Goal: Task Accomplishment & Management: Complete application form

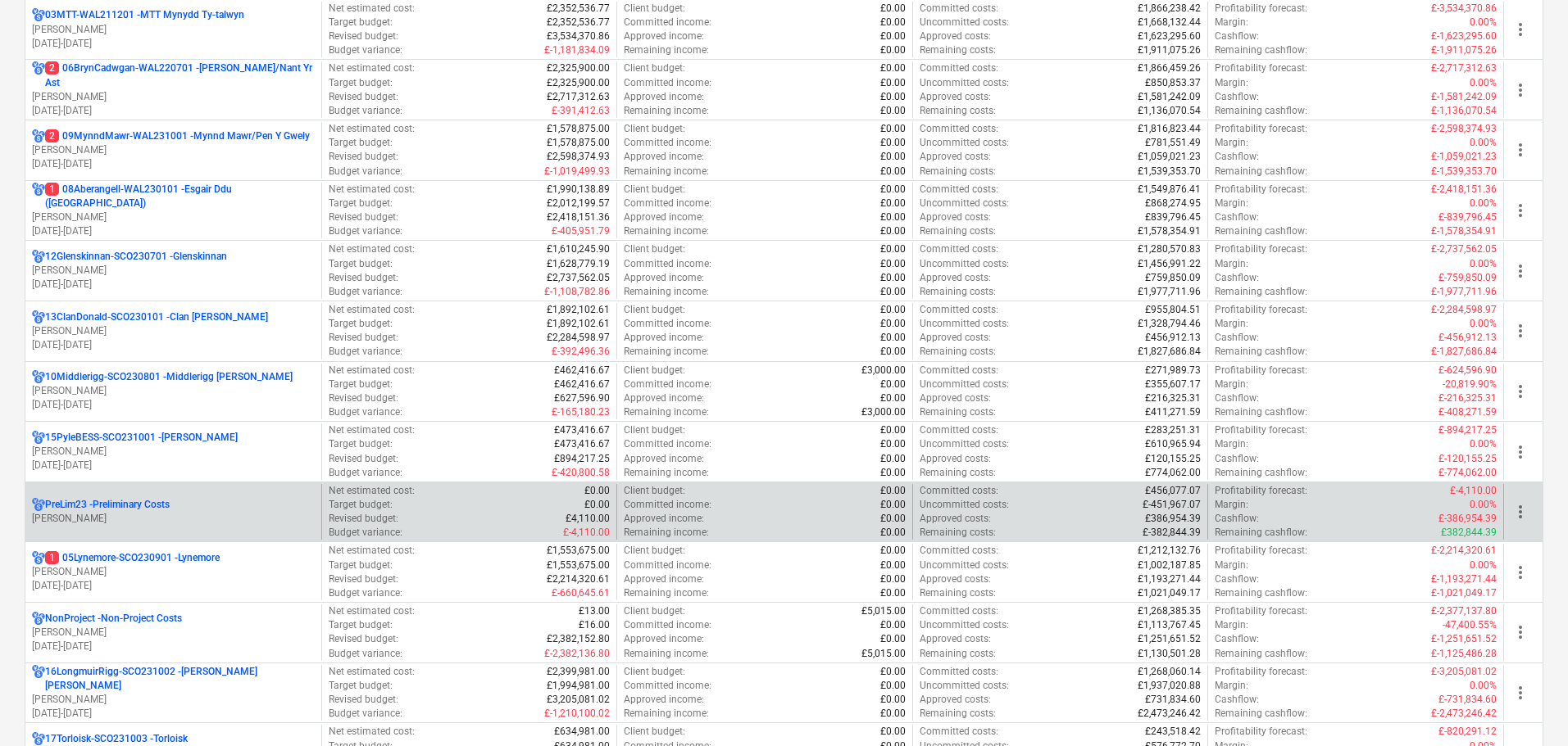
scroll to position [655, 0]
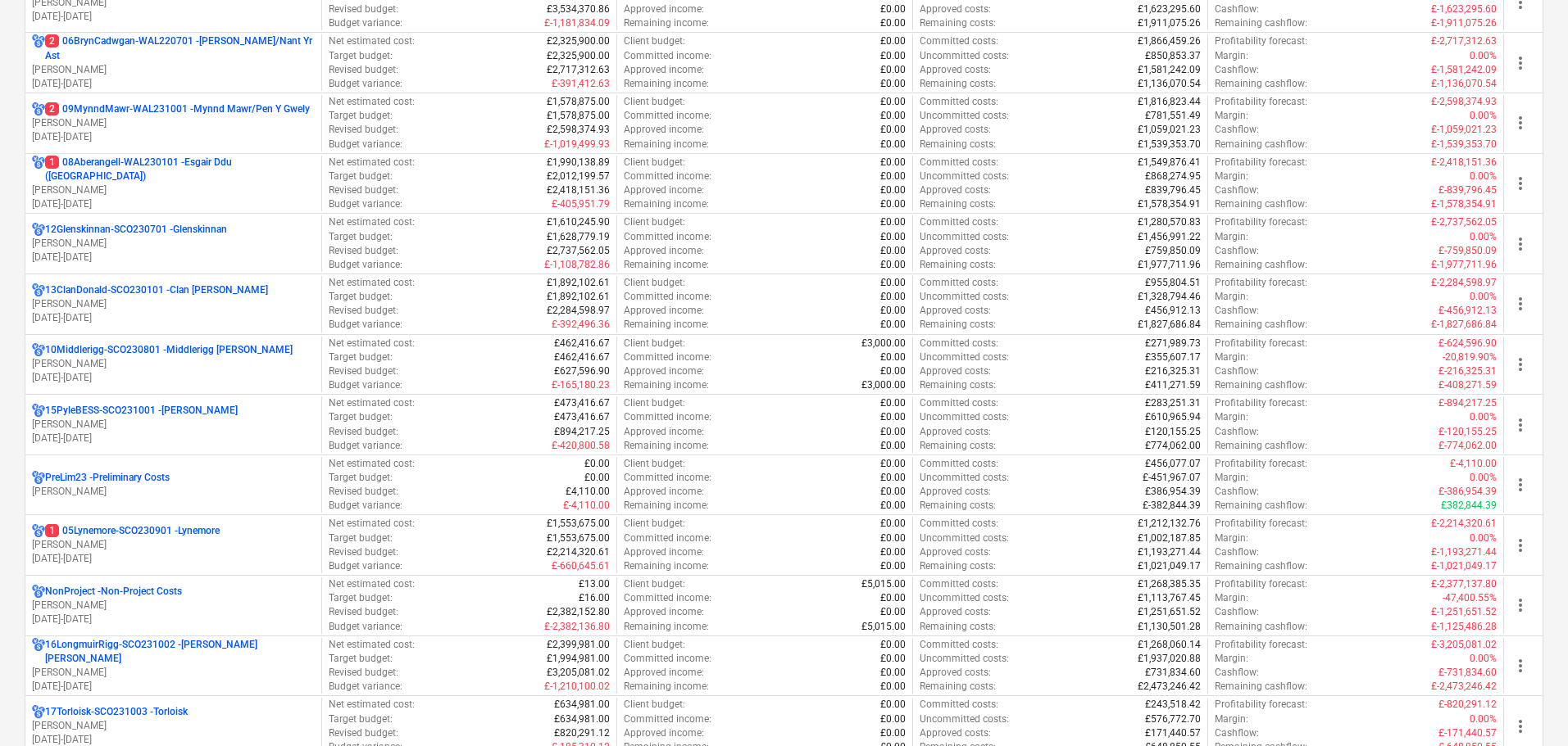
click at [111, 538] on p "1 05Lynemore-SCO230901 - Lynemore" at bounding box center [132, 531] width 174 height 14
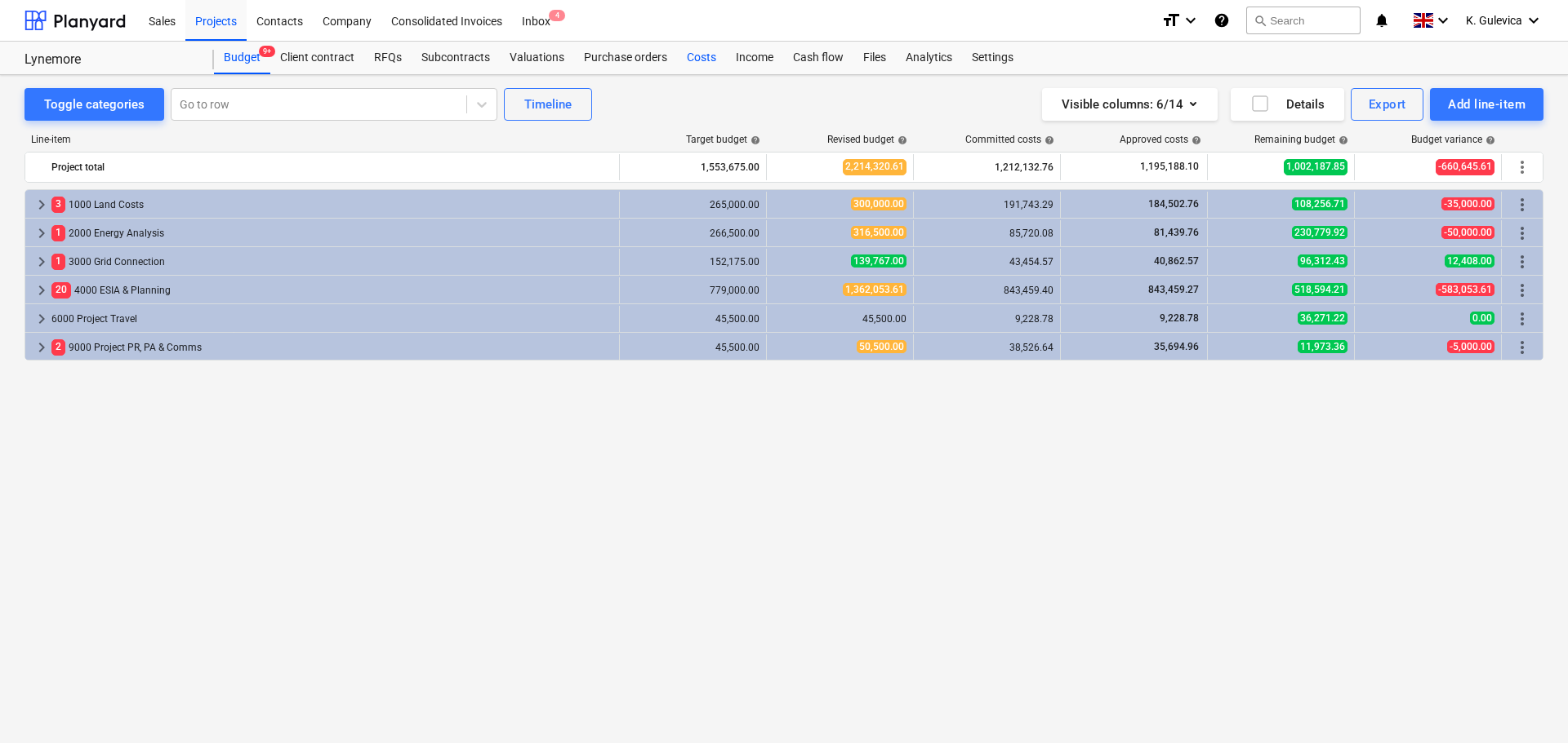
click at [701, 62] on div "Costs" at bounding box center [701, 58] width 49 height 33
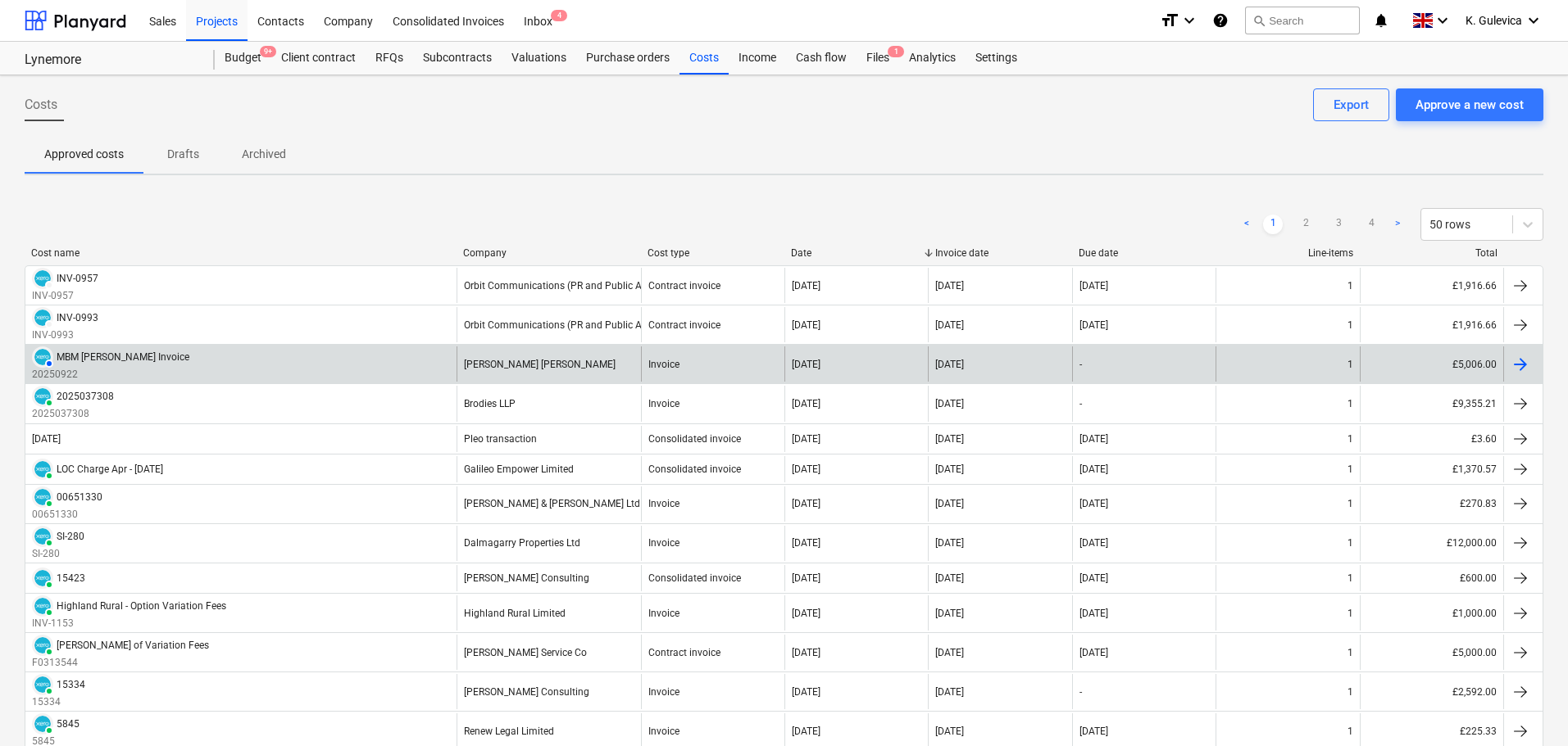
click at [431, 365] on div "AUTHORISED MBM [PERSON_NAME] Invoice 20250922" at bounding box center [241, 364] width 431 height 35
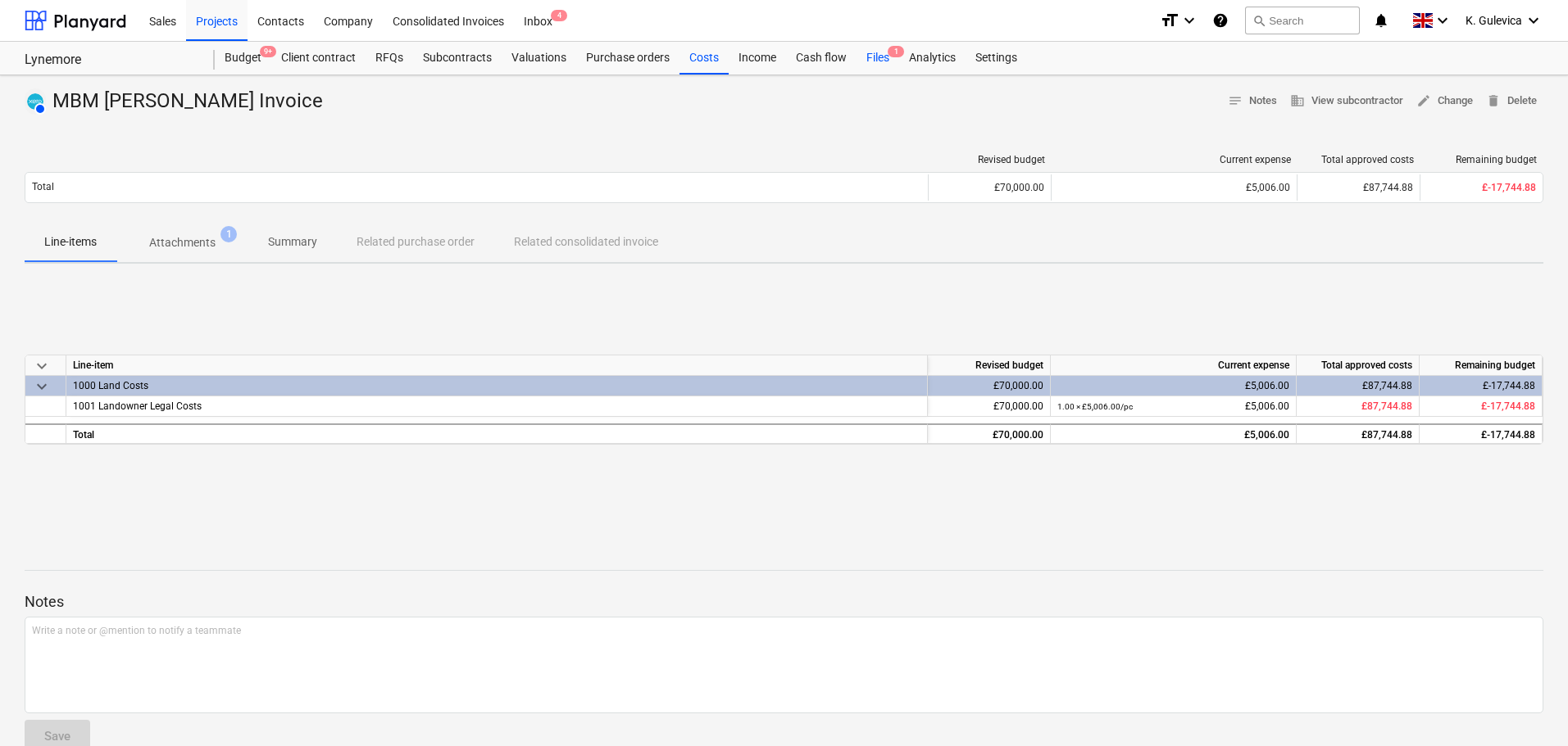
click at [882, 62] on div "Files 1" at bounding box center [878, 59] width 42 height 33
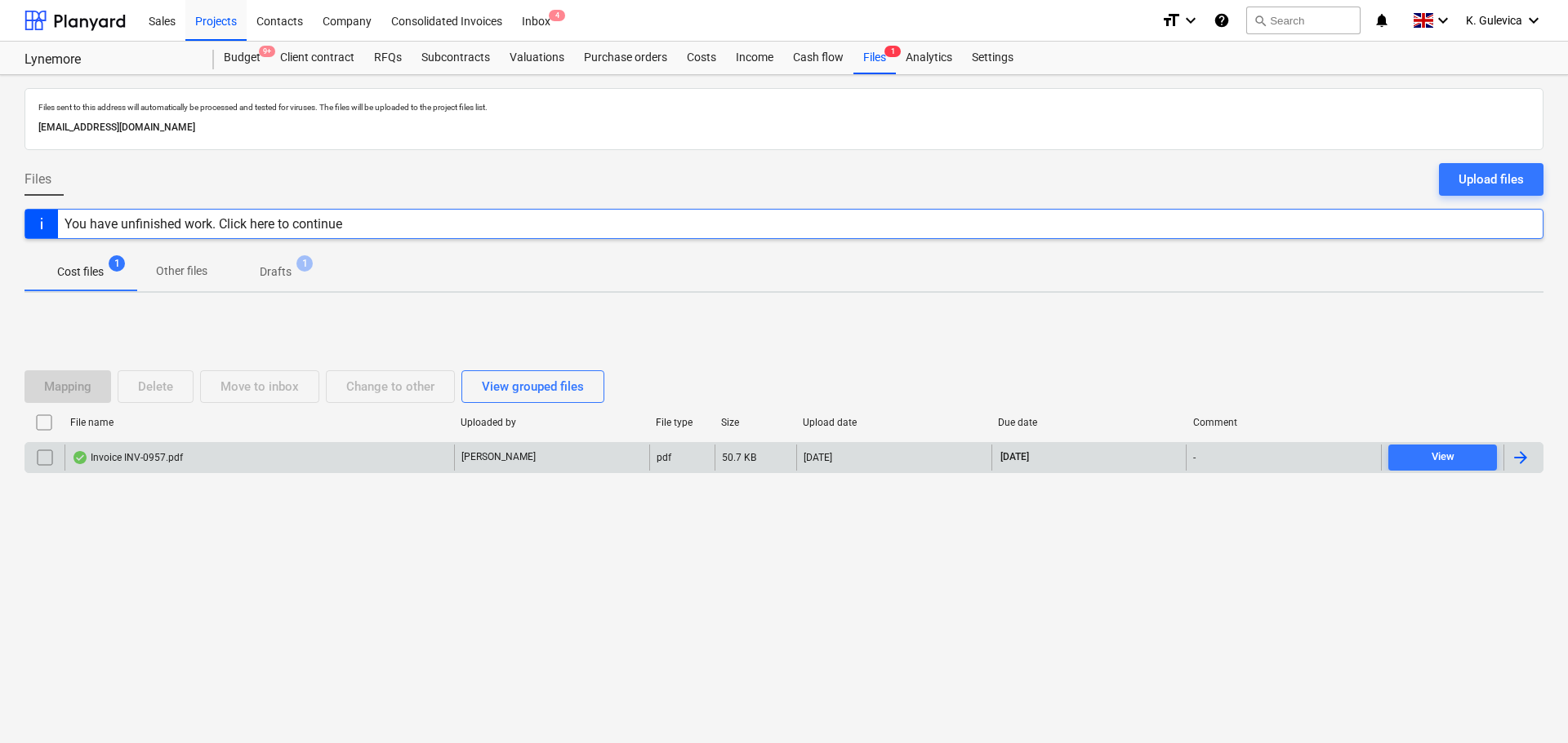
click at [629, 453] on div "[PERSON_NAME]" at bounding box center [552, 457] width 195 height 26
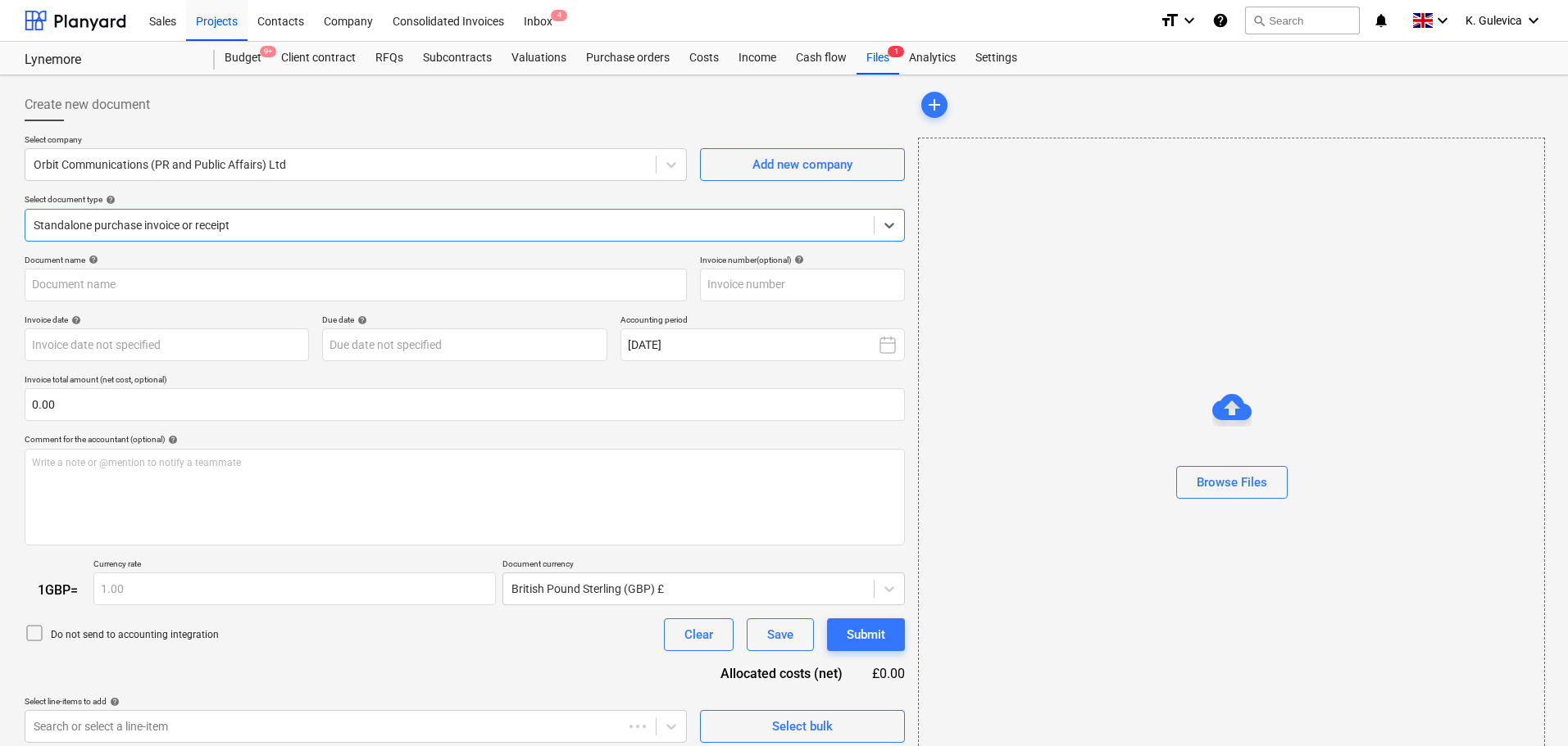
type input "INV-0957"
type input "[DATE]"
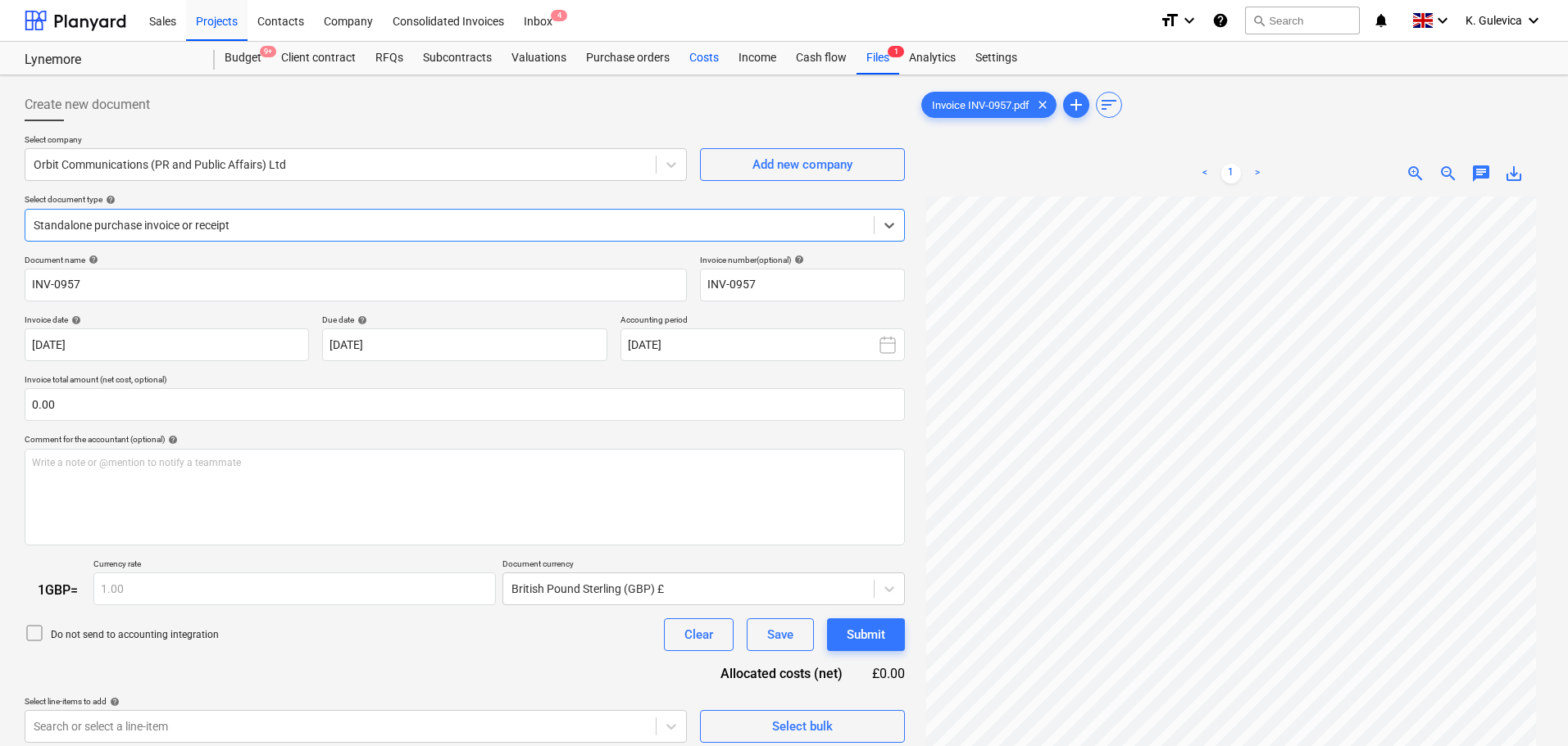
click at [707, 56] on div "Costs" at bounding box center [704, 59] width 50 height 33
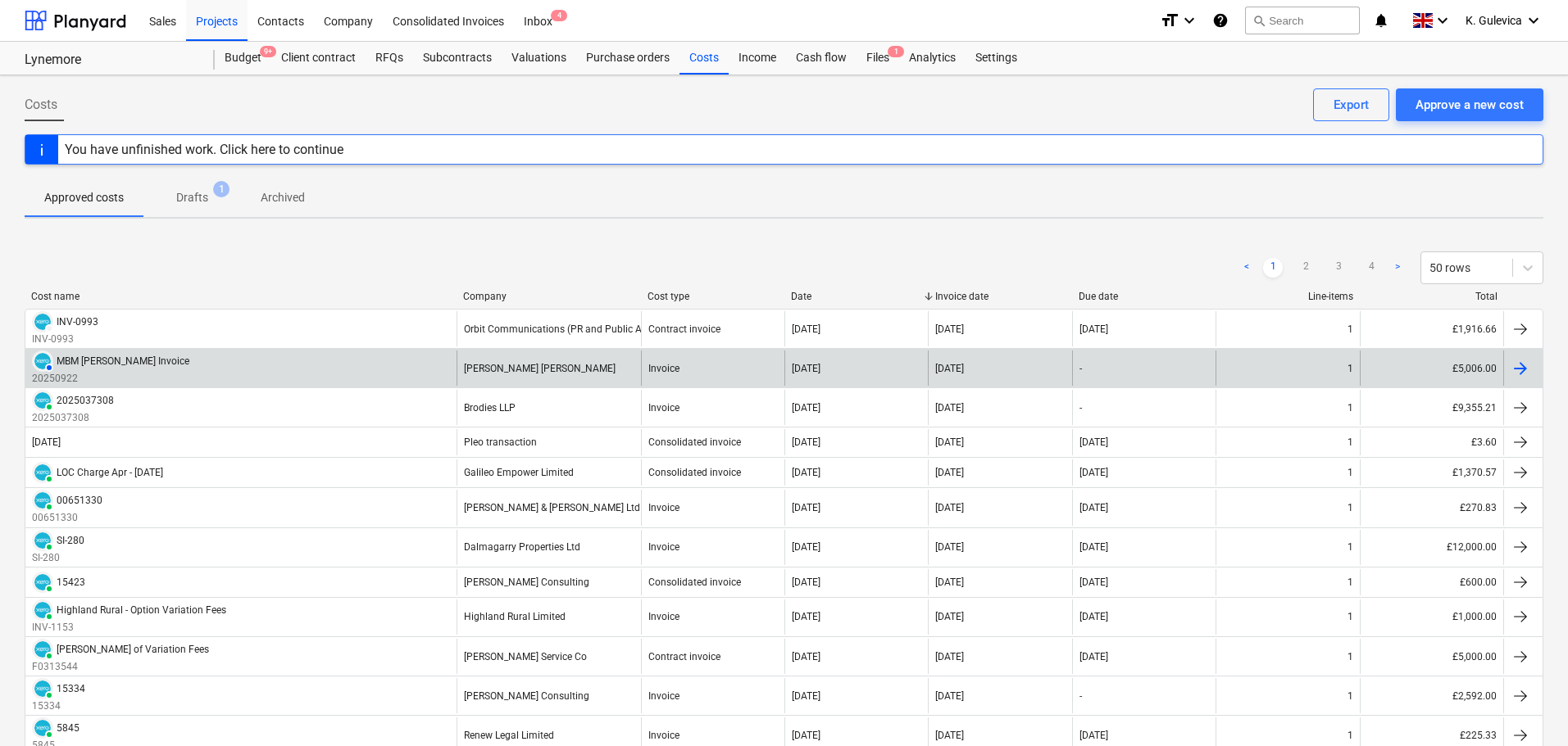
click at [325, 374] on div "AUTHORISED MBM [PERSON_NAME] Invoice 20250922" at bounding box center [241, 368] width 431 height 35
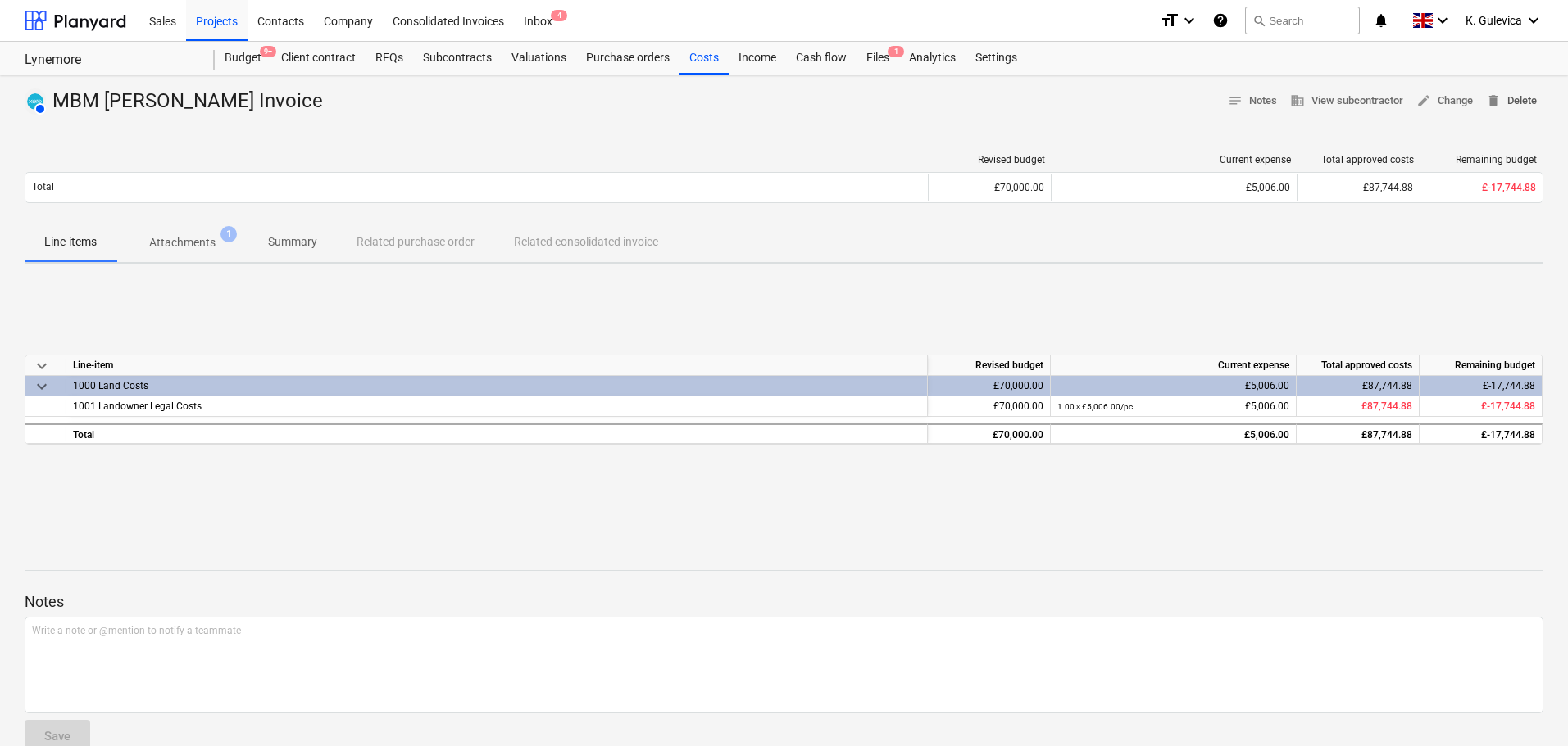
click at [1536, 104] on button "delete Delete" at bounding box center [1512, 102] width 64 height 26
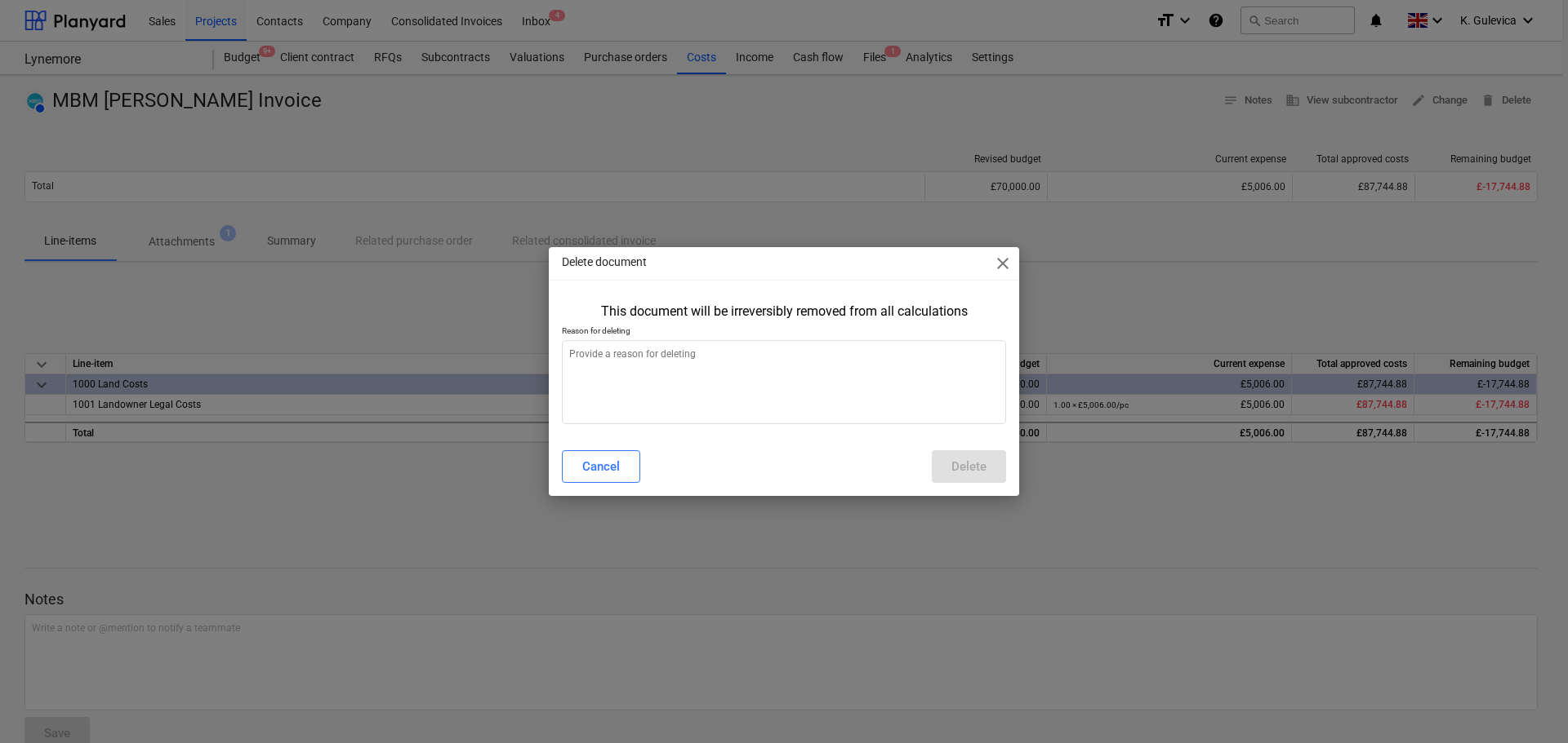
type textarea "x"
click at [752, 401] on textarea at bounding box center [784, 382] width 444 height 84
type textarea "W"
type textarea "x"
type textarea "Wr"
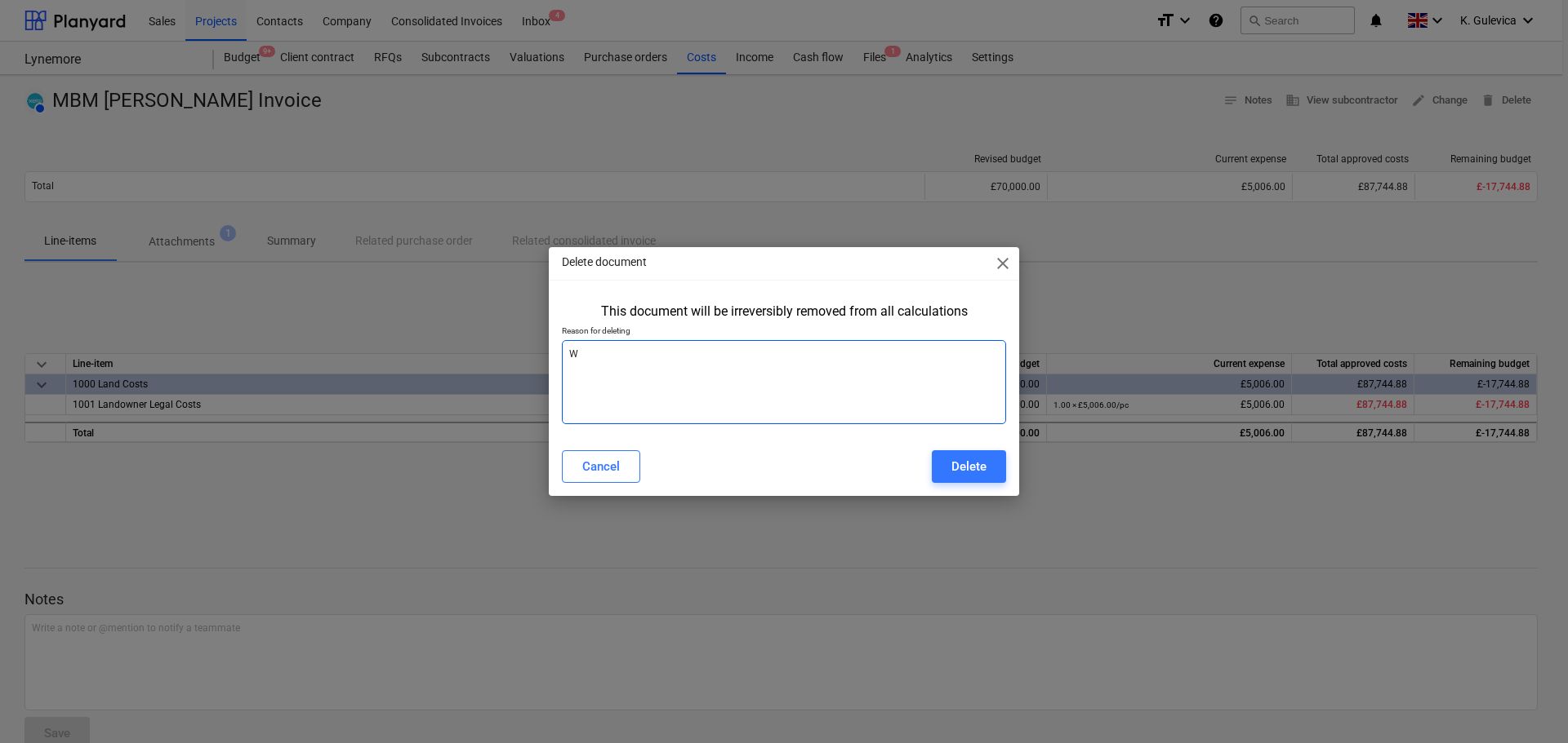
type textarea "x"
type textarea "Wro"
type textarea "x"
type textarea "Wron"
type textarea "x"
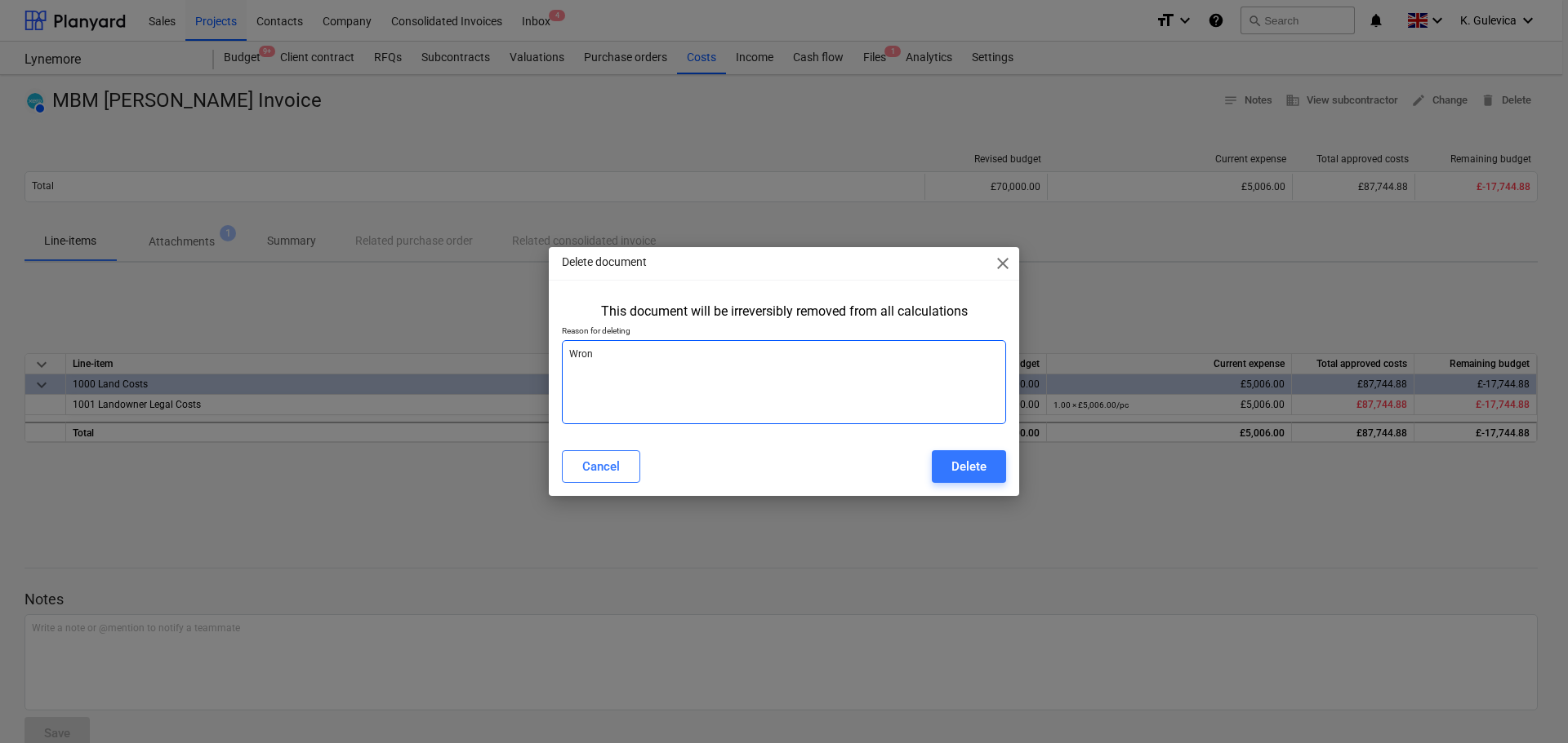
type textarea "Wrong"
type textarea "x"
type textarea "Wrong"
click at [963, 466] on div "Delete" at bounding box center [969, 466] width 35 height 21
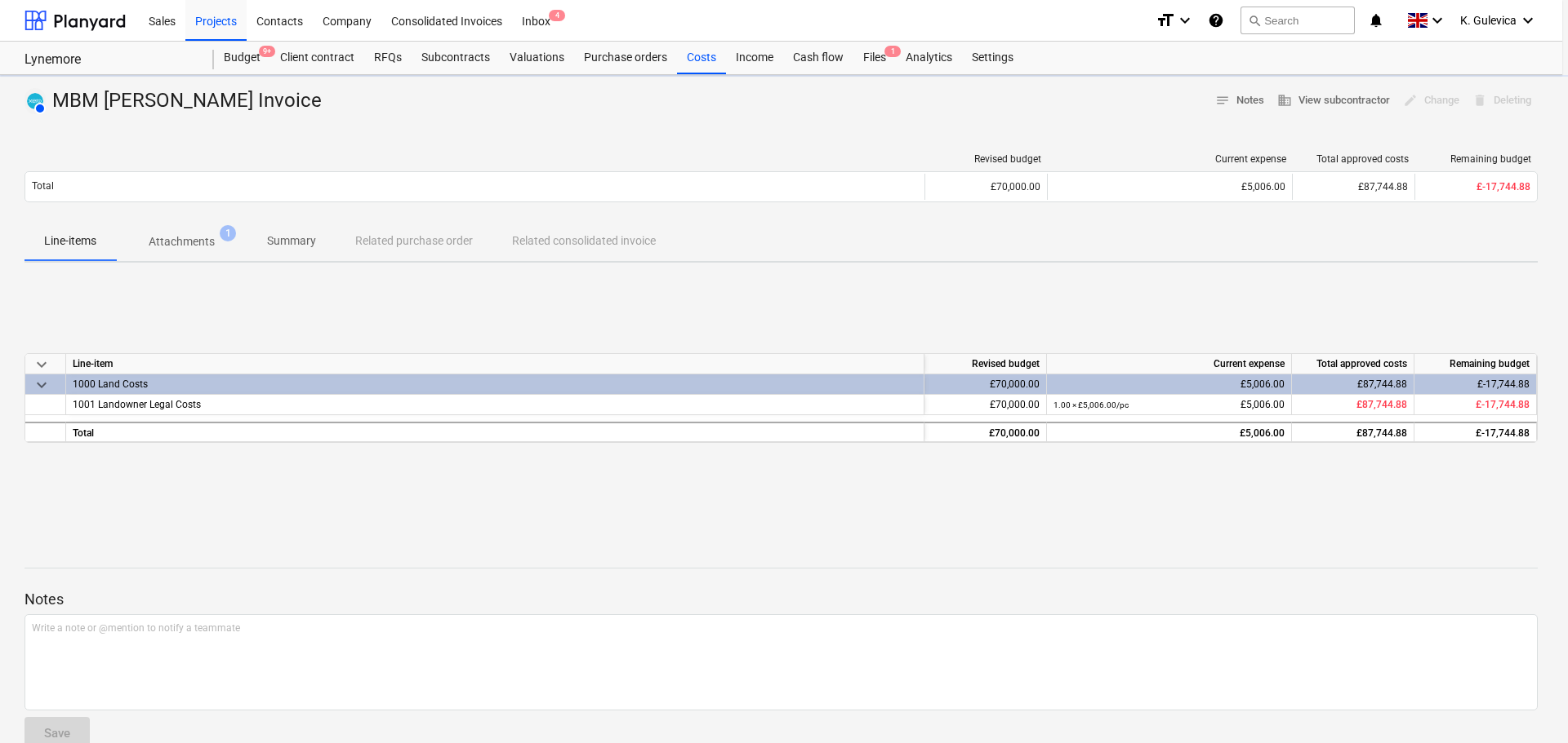
type textarea "x"
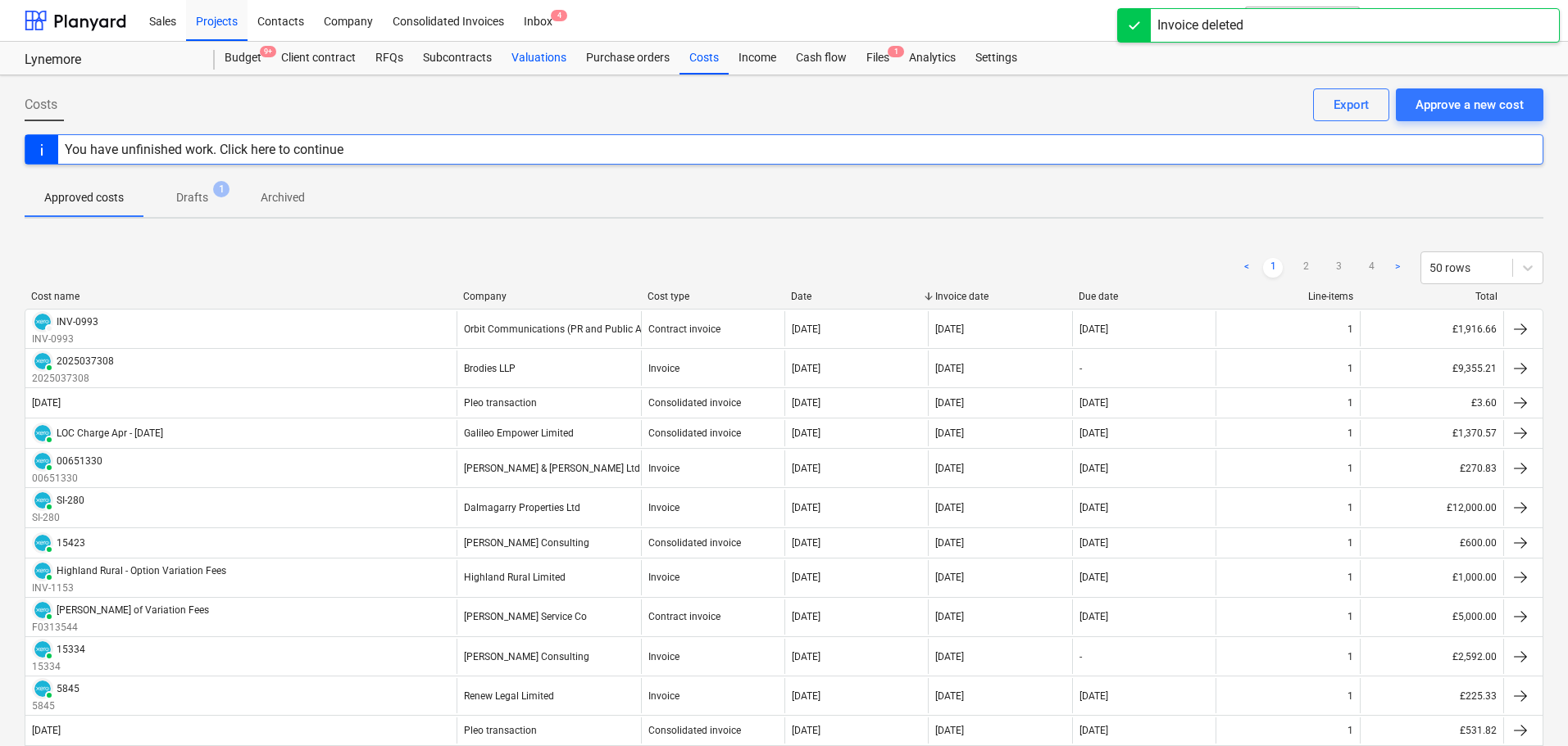
click at [542, 60] on div "Valuations" at bounding box center [538, 59] width 74 height 33
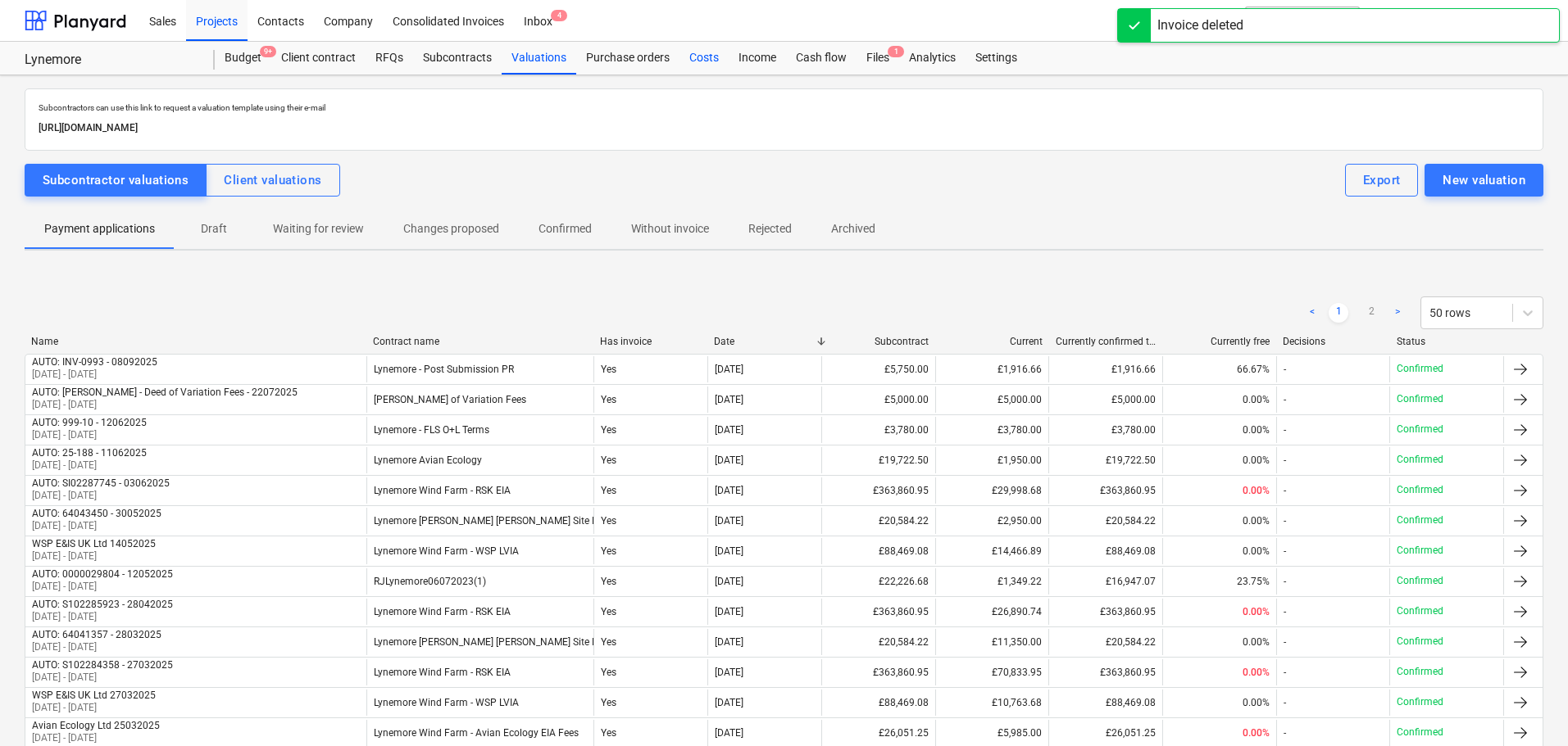
click at [704, 55] on div "Costs" at bounding box center [704, 59] width 50 height 33
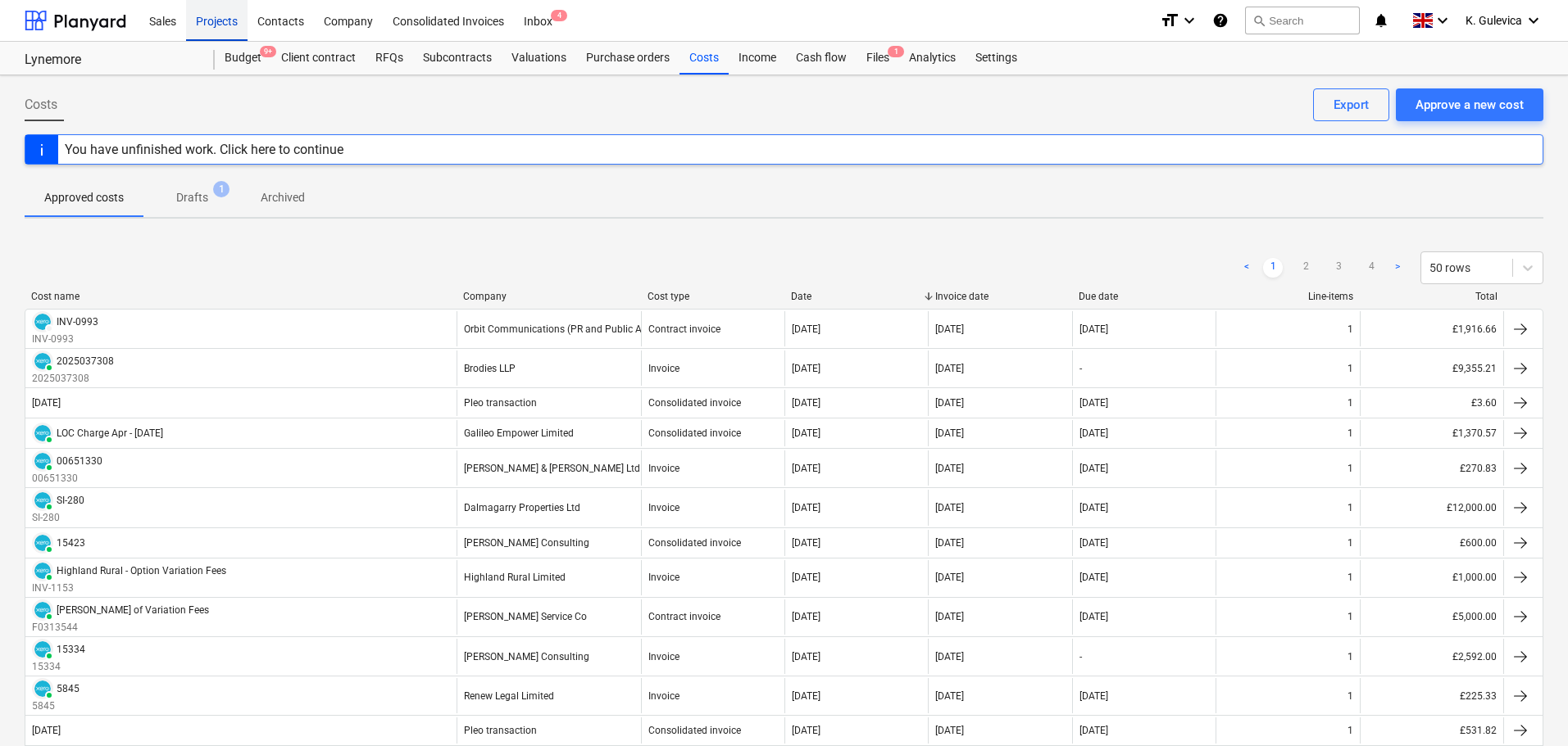
click at [230, 18] on div "Projects" at bounding box center [216, 20] width 61 height 42
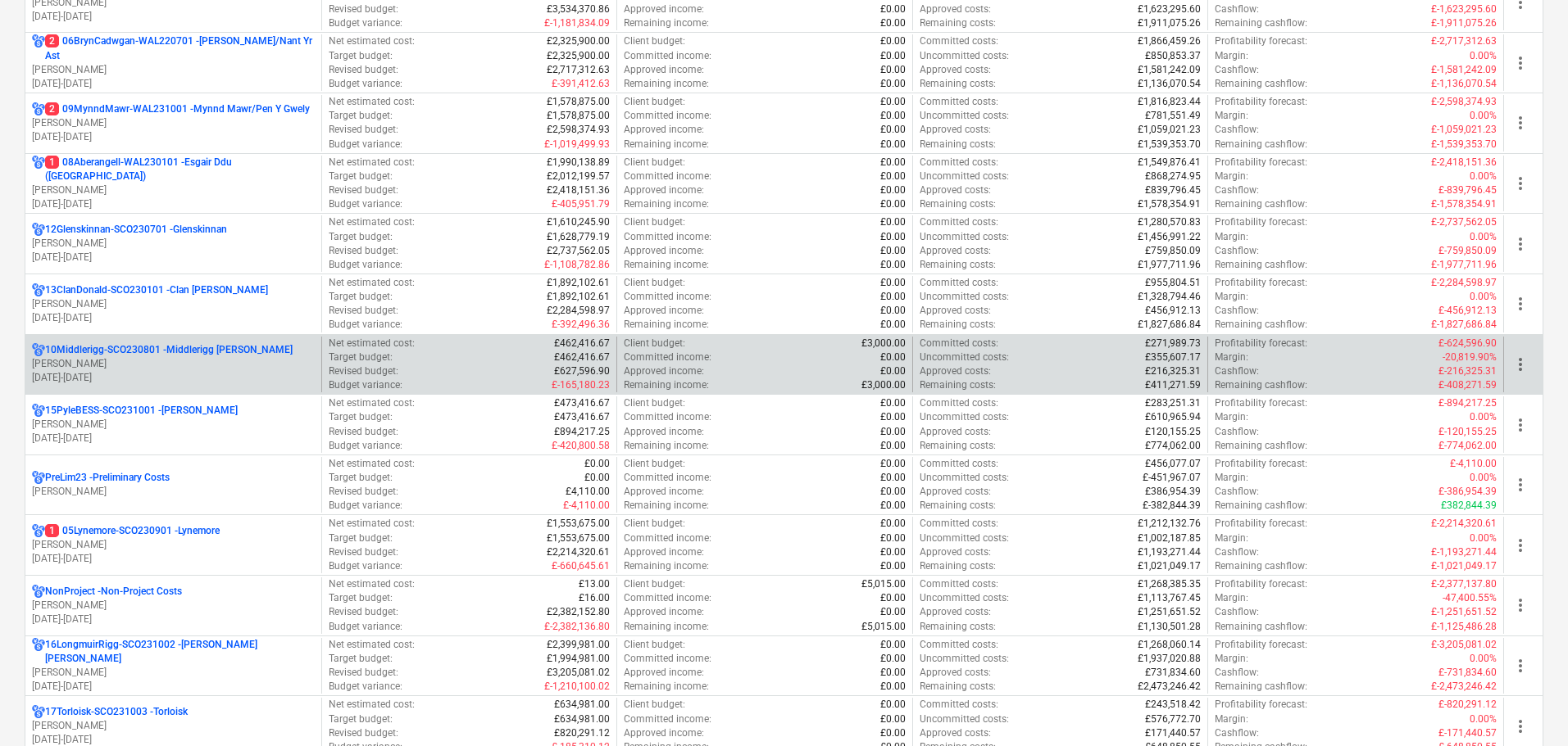
scroll to position [738, 0]
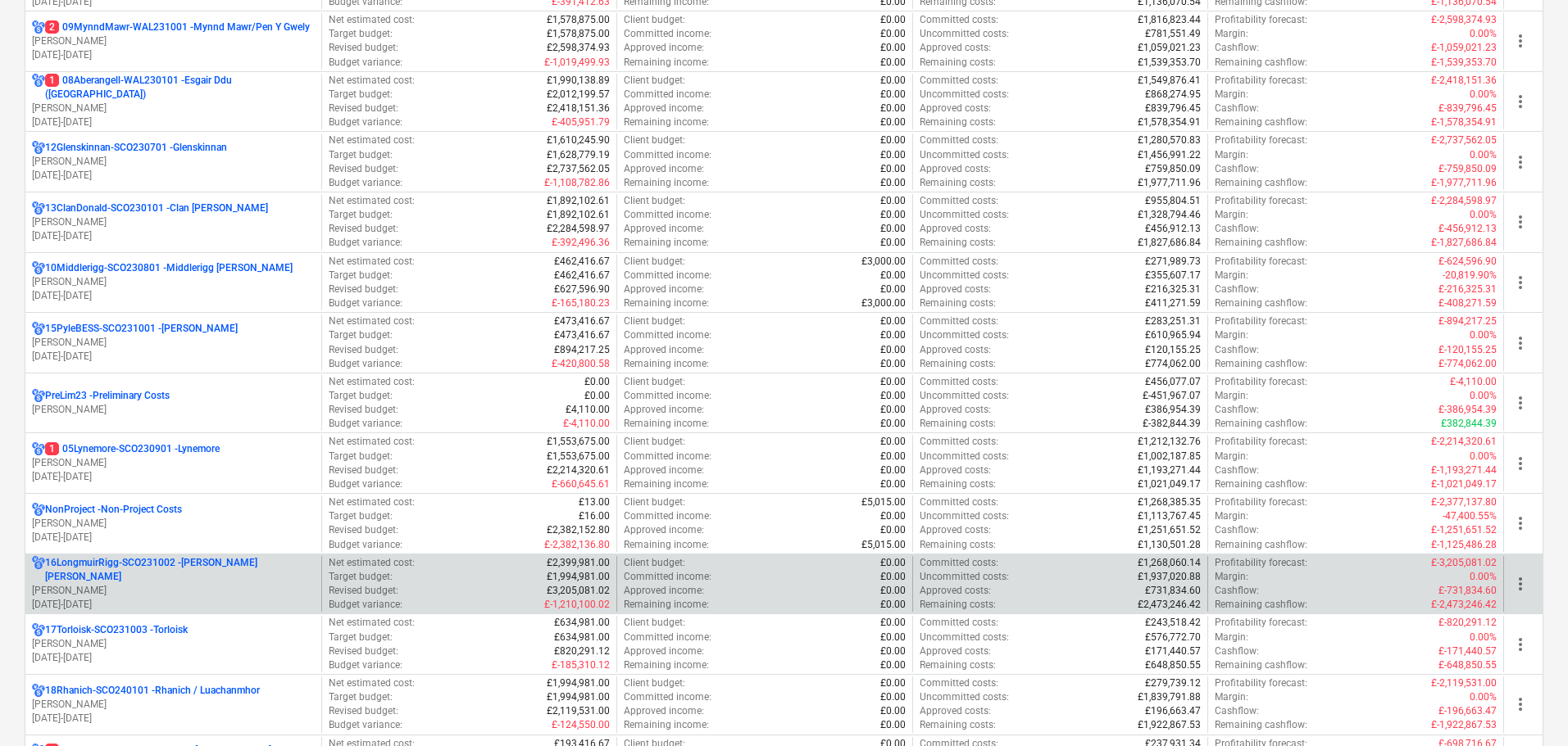
click at [174, 584] on p "[PERSON_NAME]" at bounding box center [173, 590] width 282 height 14
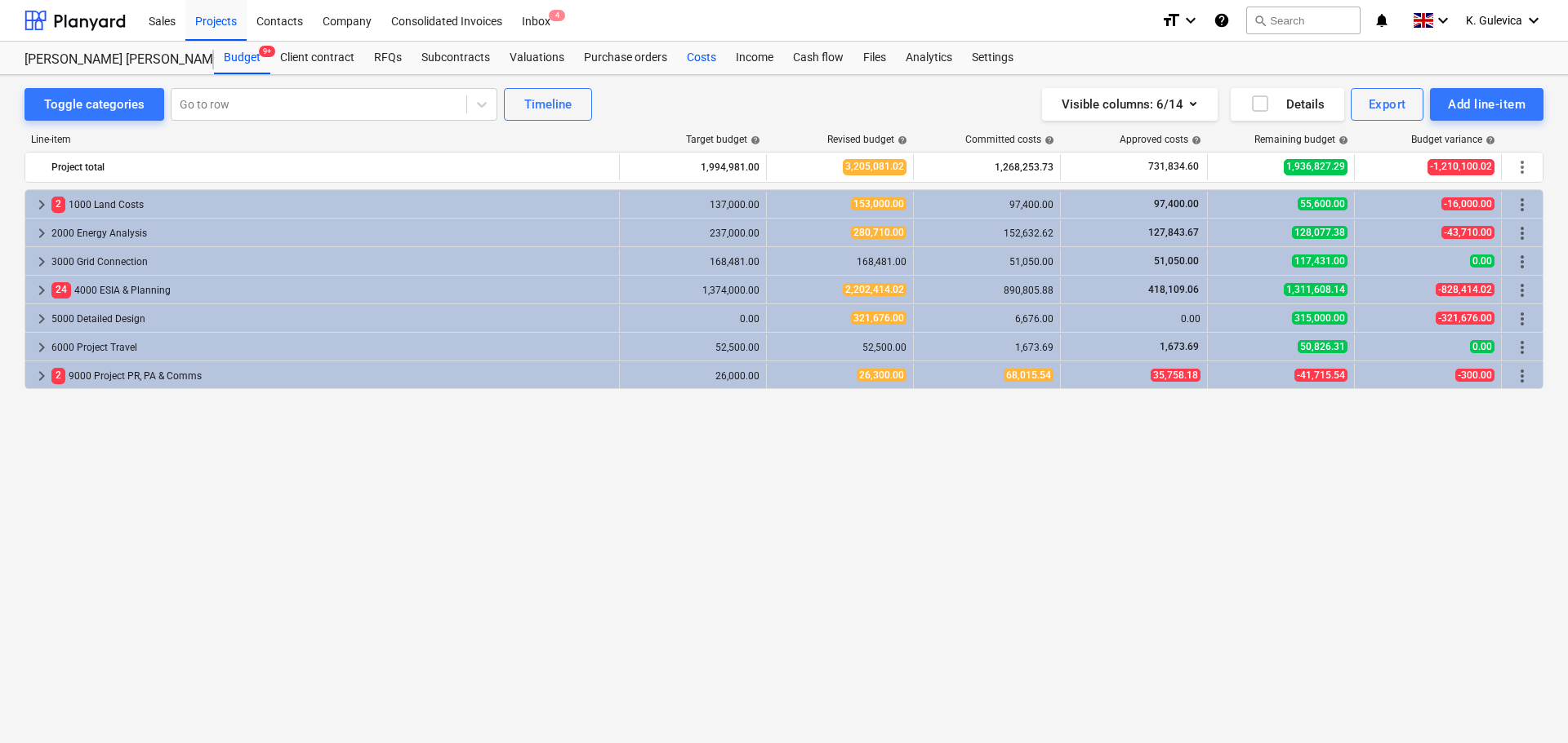
click at [696, 60] on div "Costs" at bounding box center [701, 58] width 49 height 33
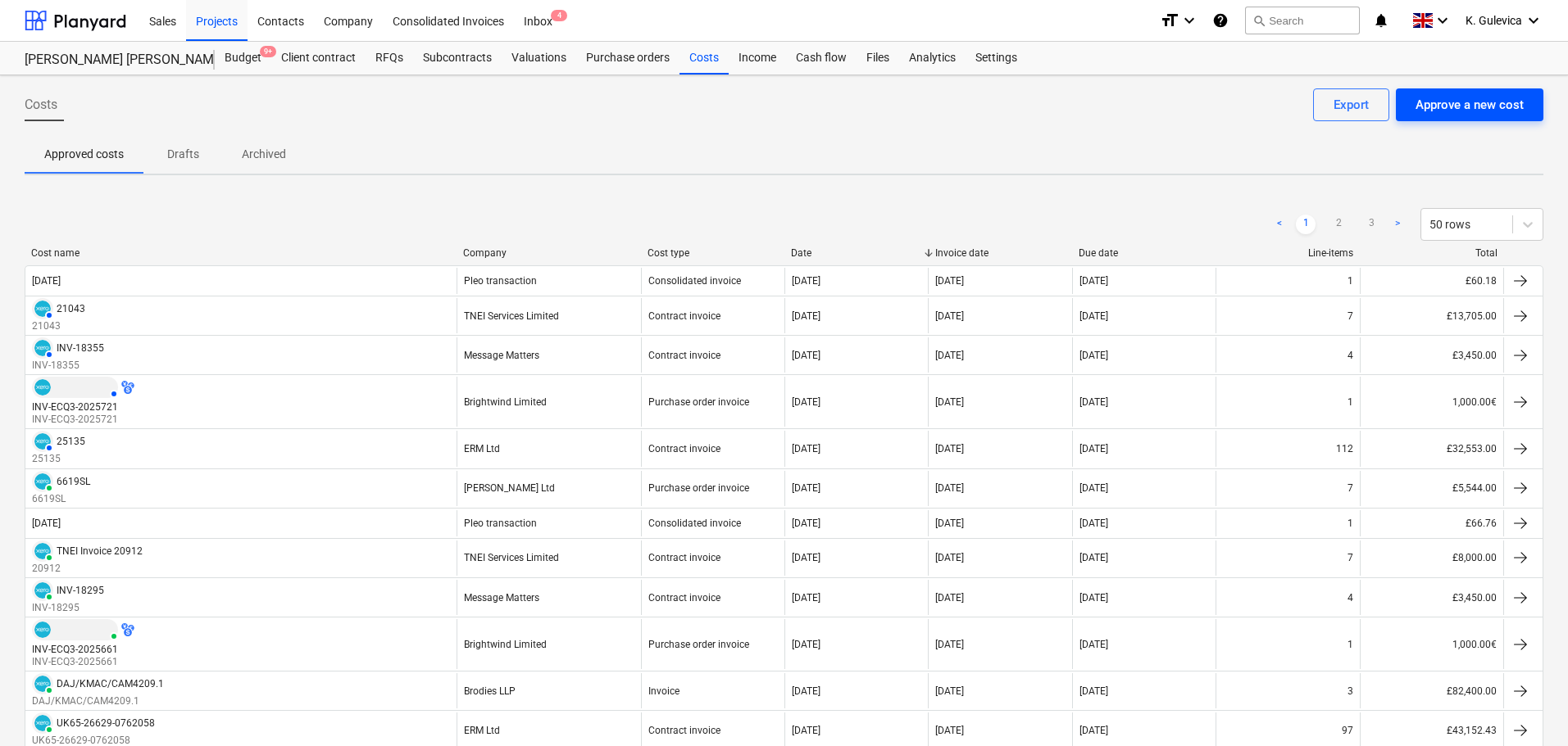
click at [1443, 98] on div "Approve a new cost" at bounding box center [1470, 104] width 108 height 21
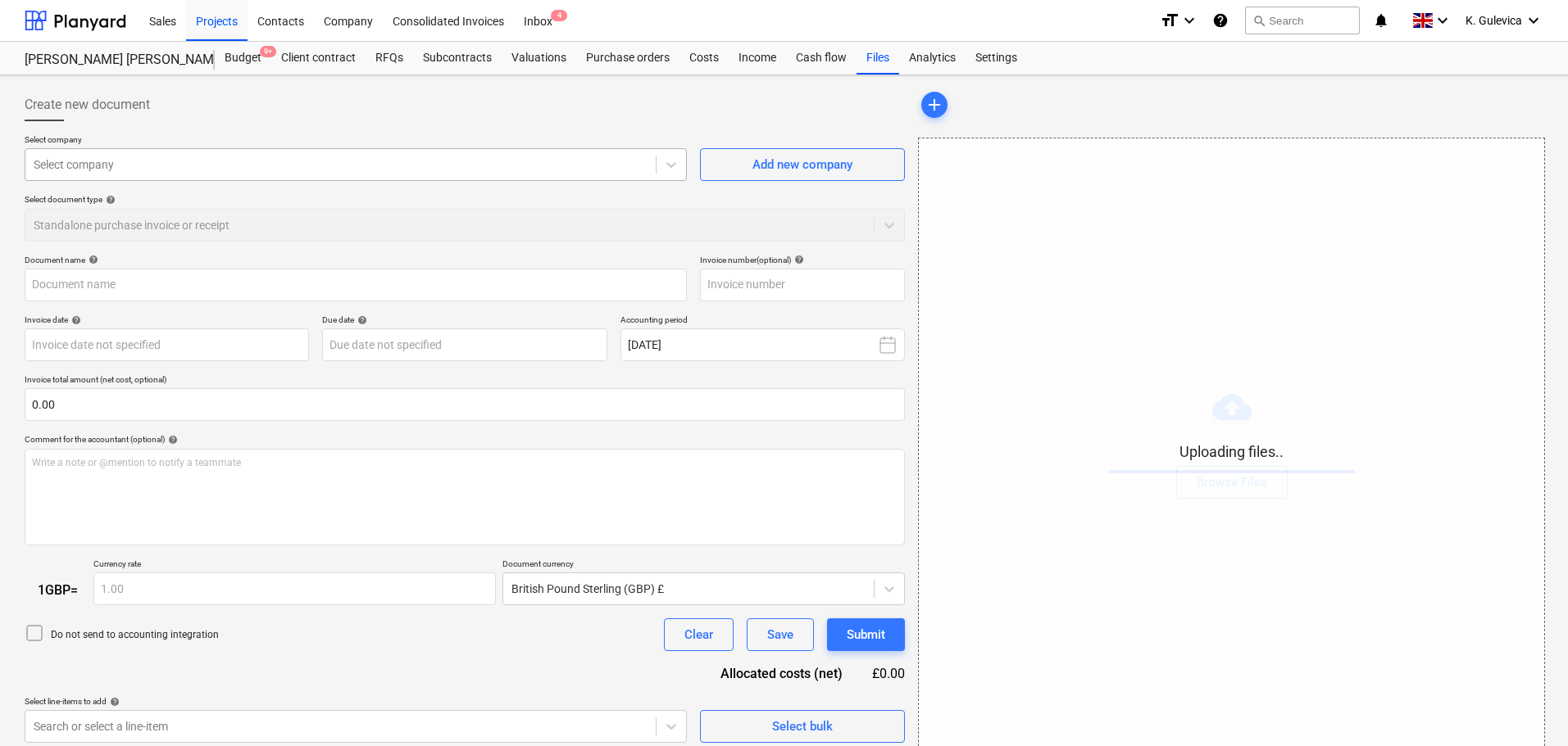
click at [416, 169] on div at bounding box center [341, 165] width 614 height 16
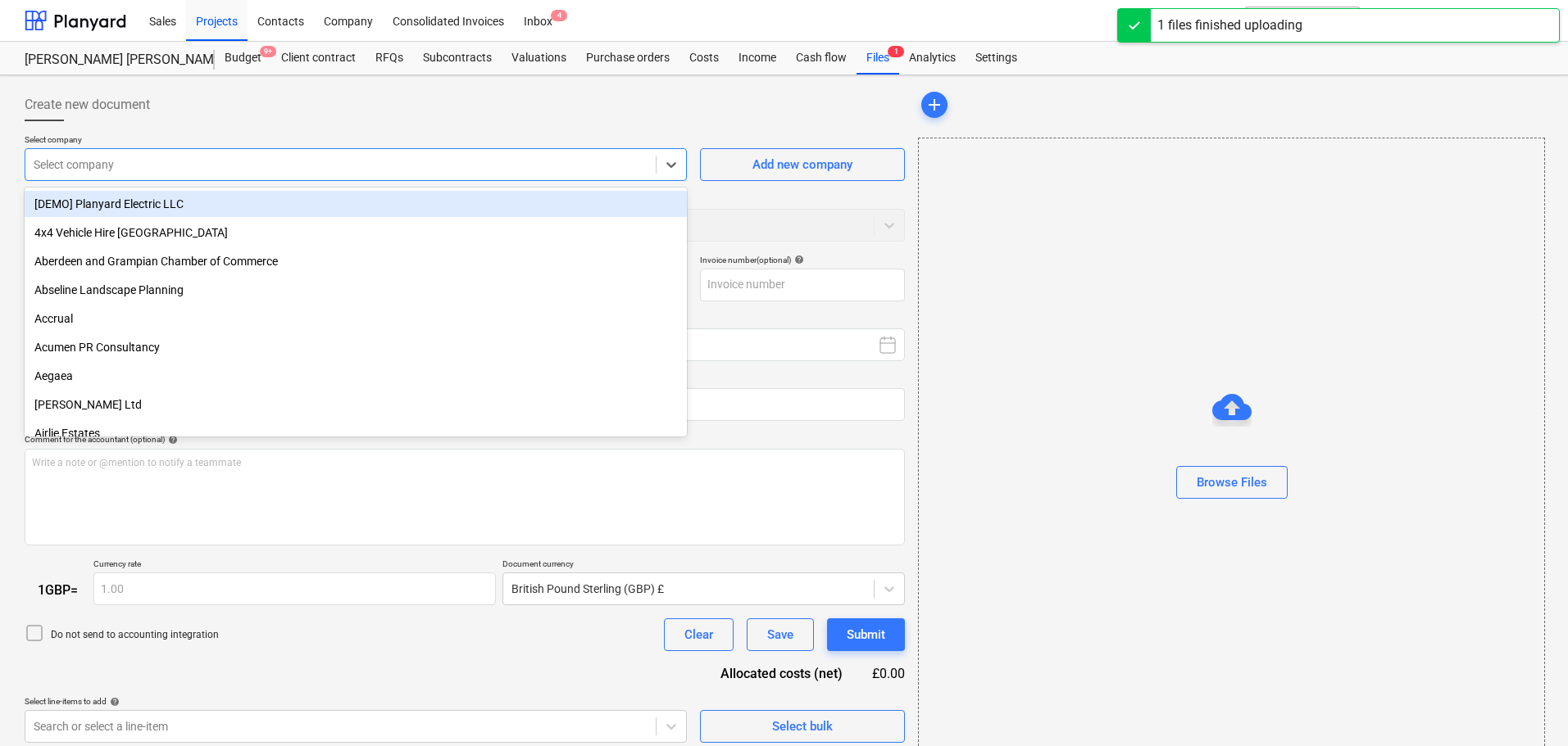
type input "Invoice_20250922.pdf"
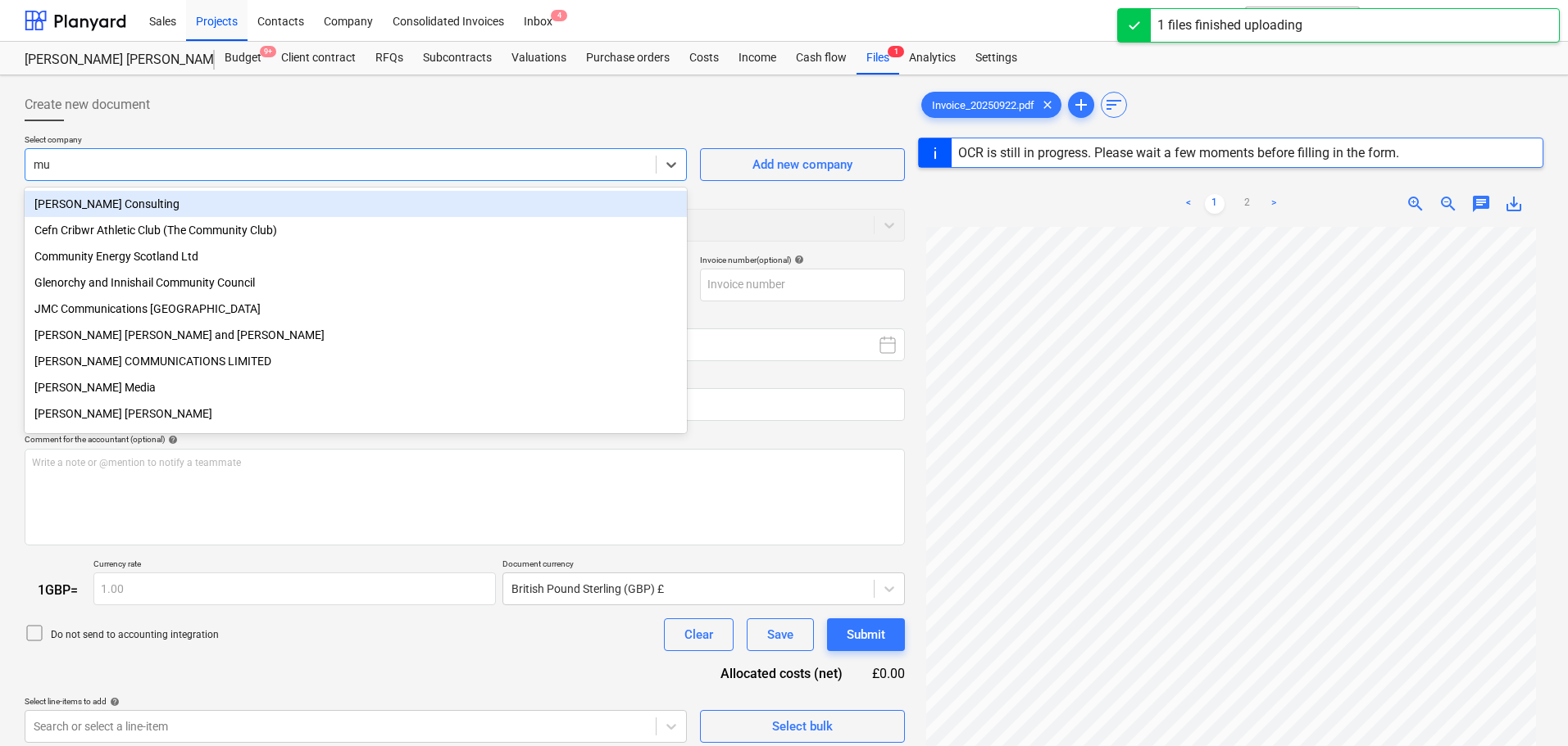
type input "mur"
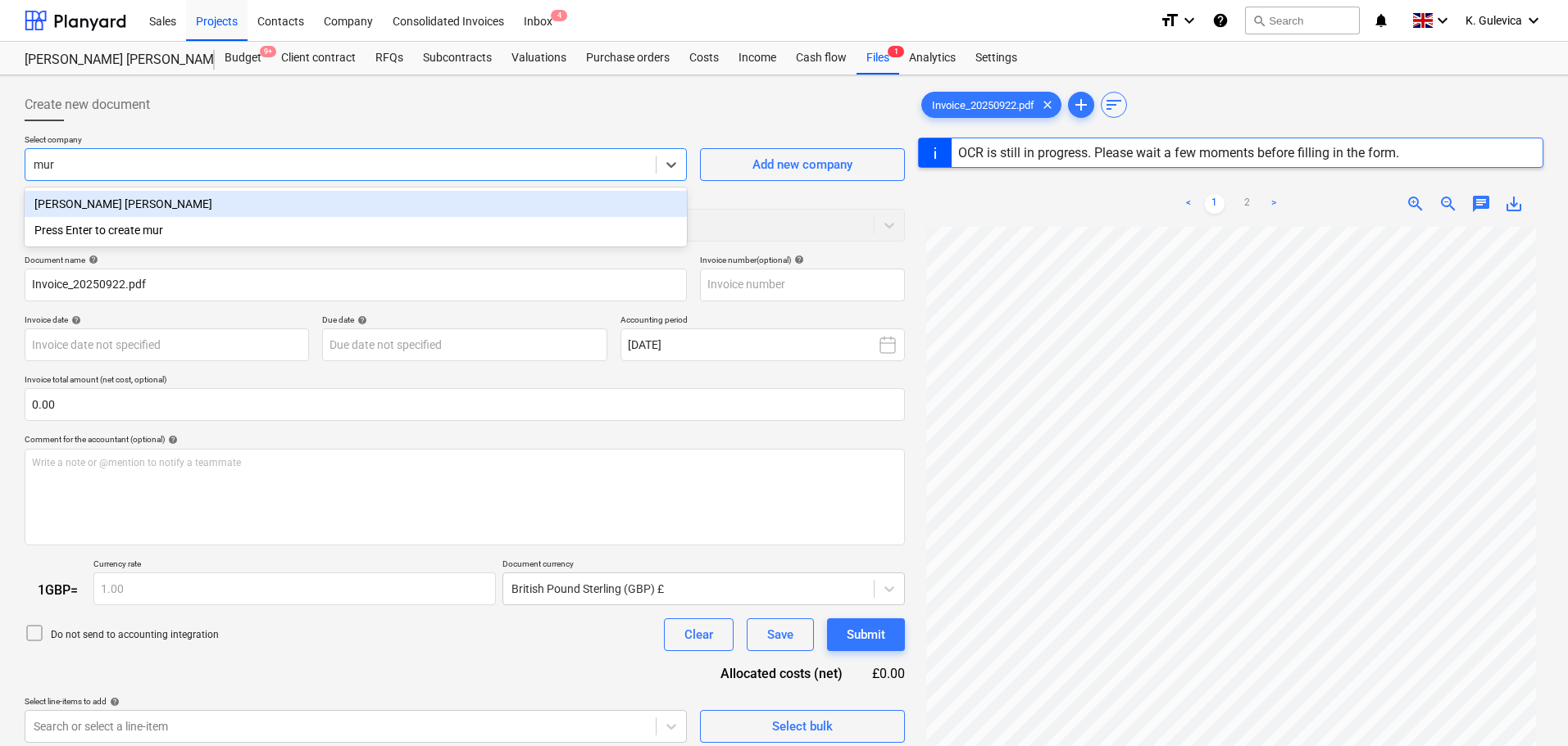
click at [111, 205] on div "[PERSON_NAME] [PERSON_NAME]" at bounding box center [356, 203] width 662 height 27
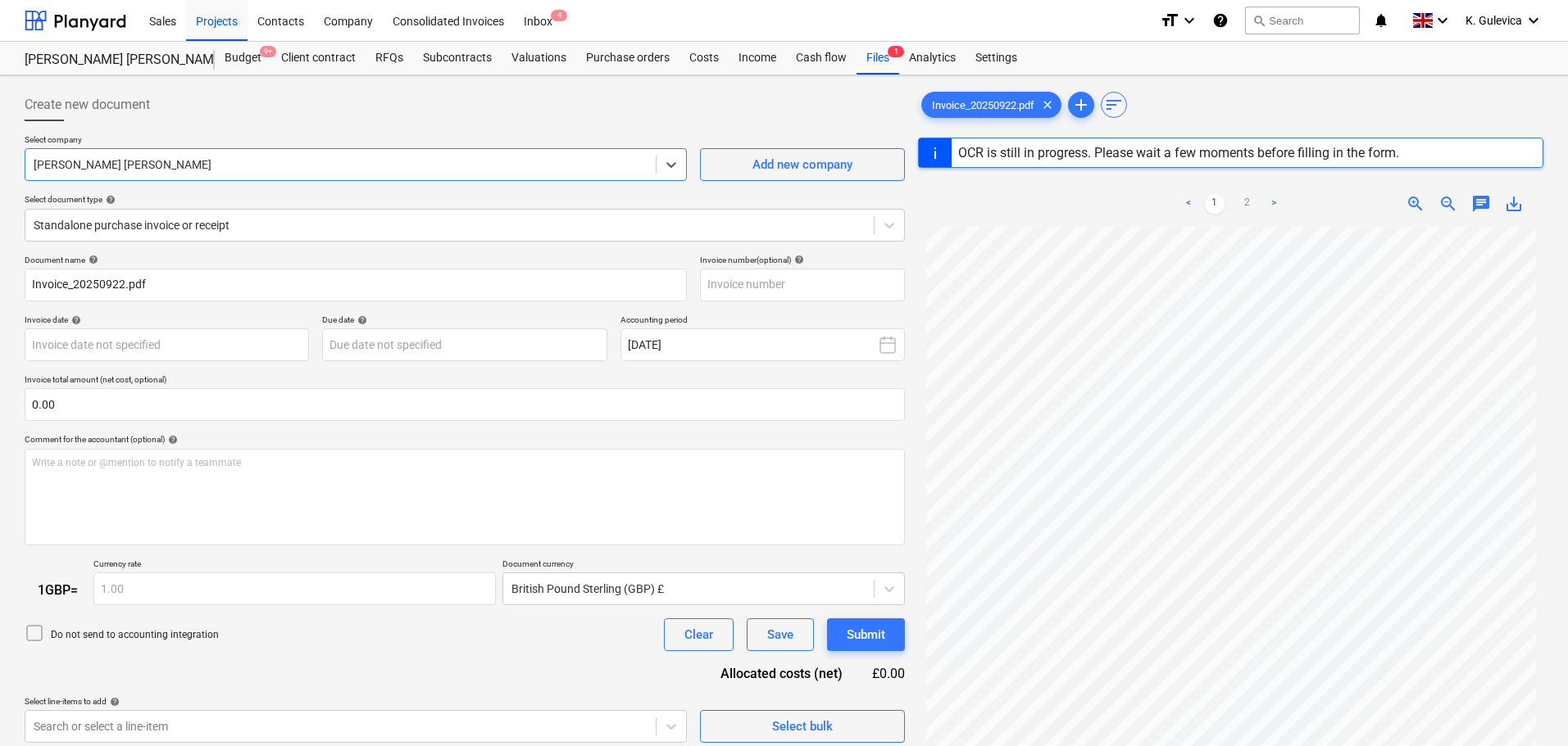
type input "20250922"
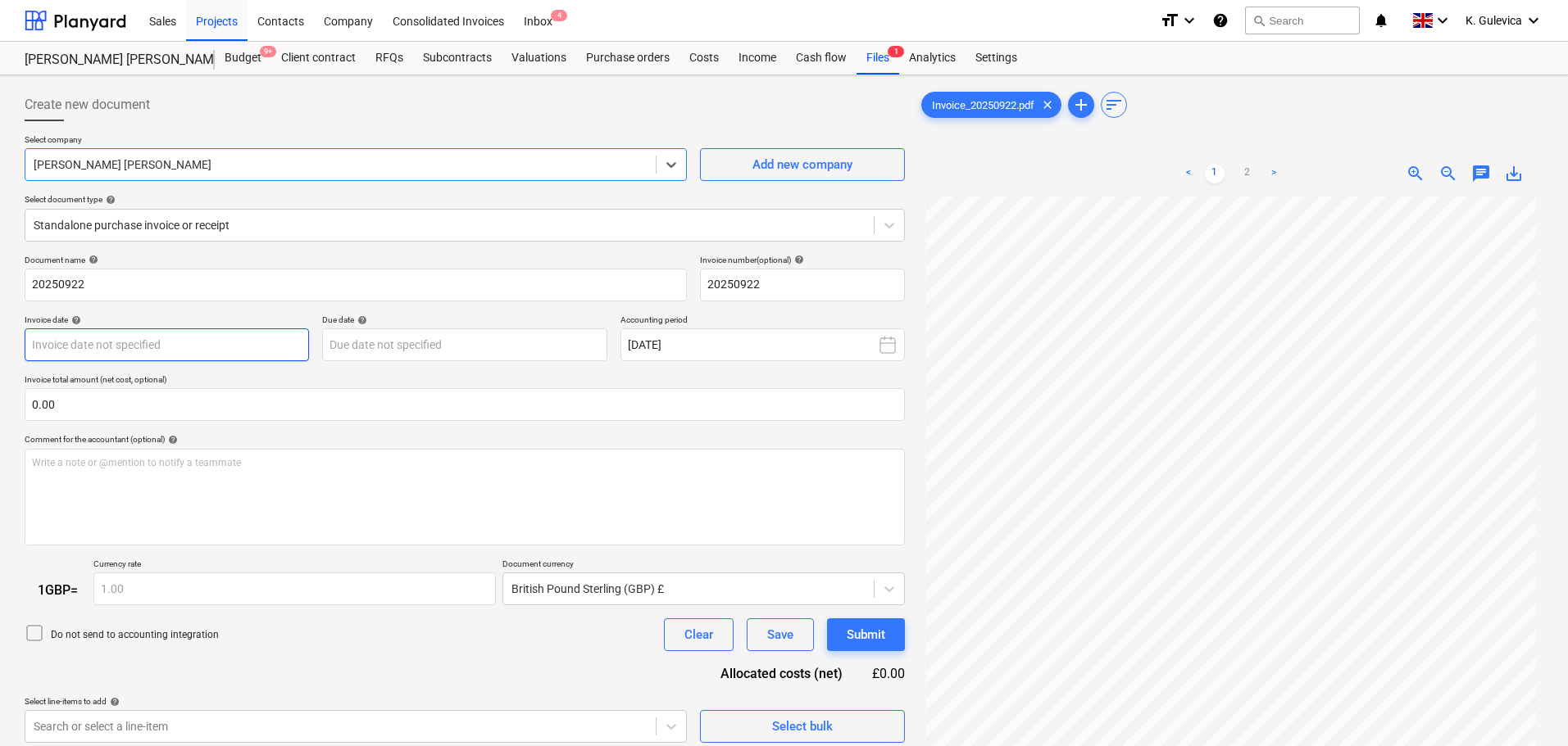
click at [234, 343] on body "Sales Projects Contacts Company Consolidated Invoices Inbox 4 format_size keybo…" at bounding box center [784, 373] width 1568 height 746
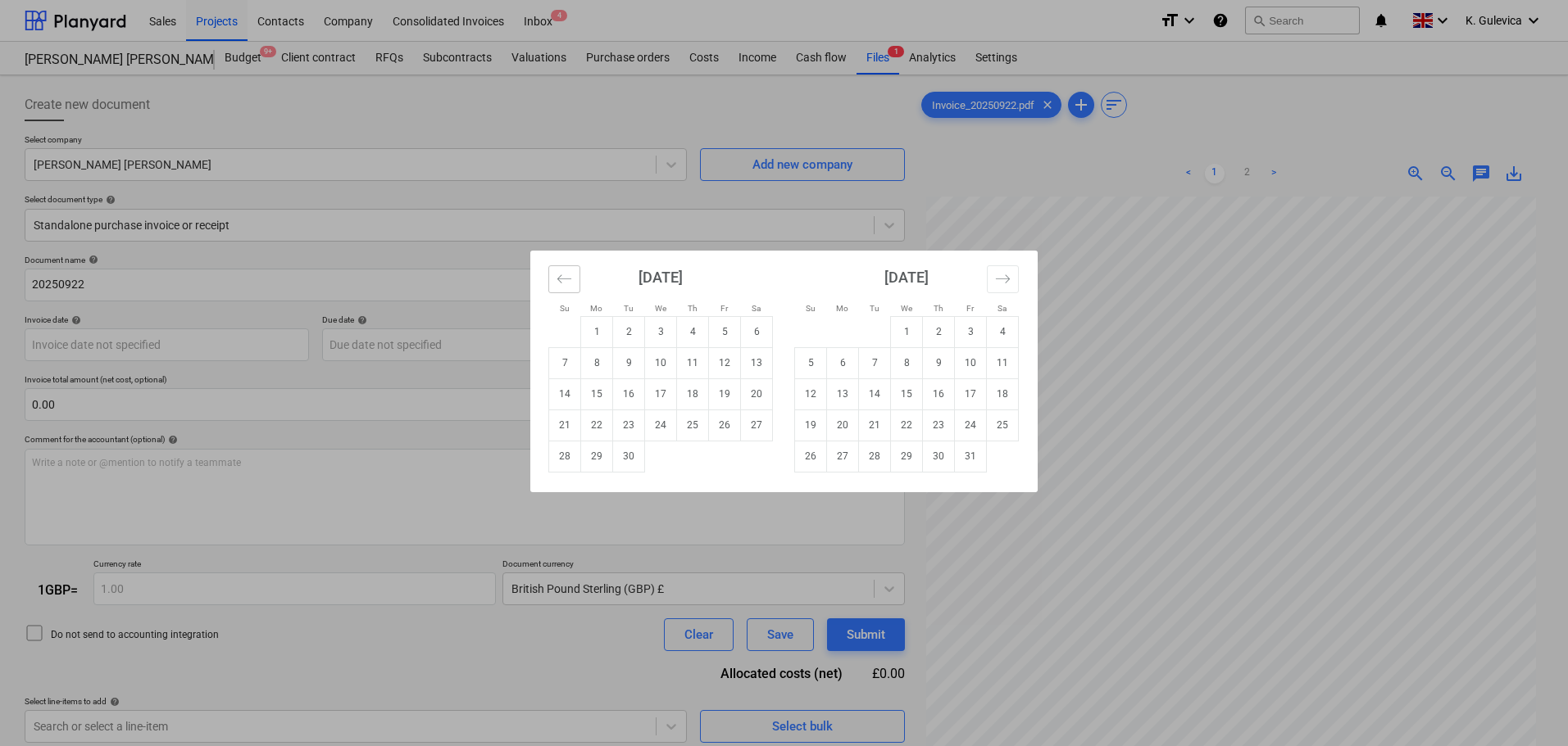
click at [569, 282] on icon "Move backward to switch to the previous month." at bounding box center [564, 279] width 16 height 16
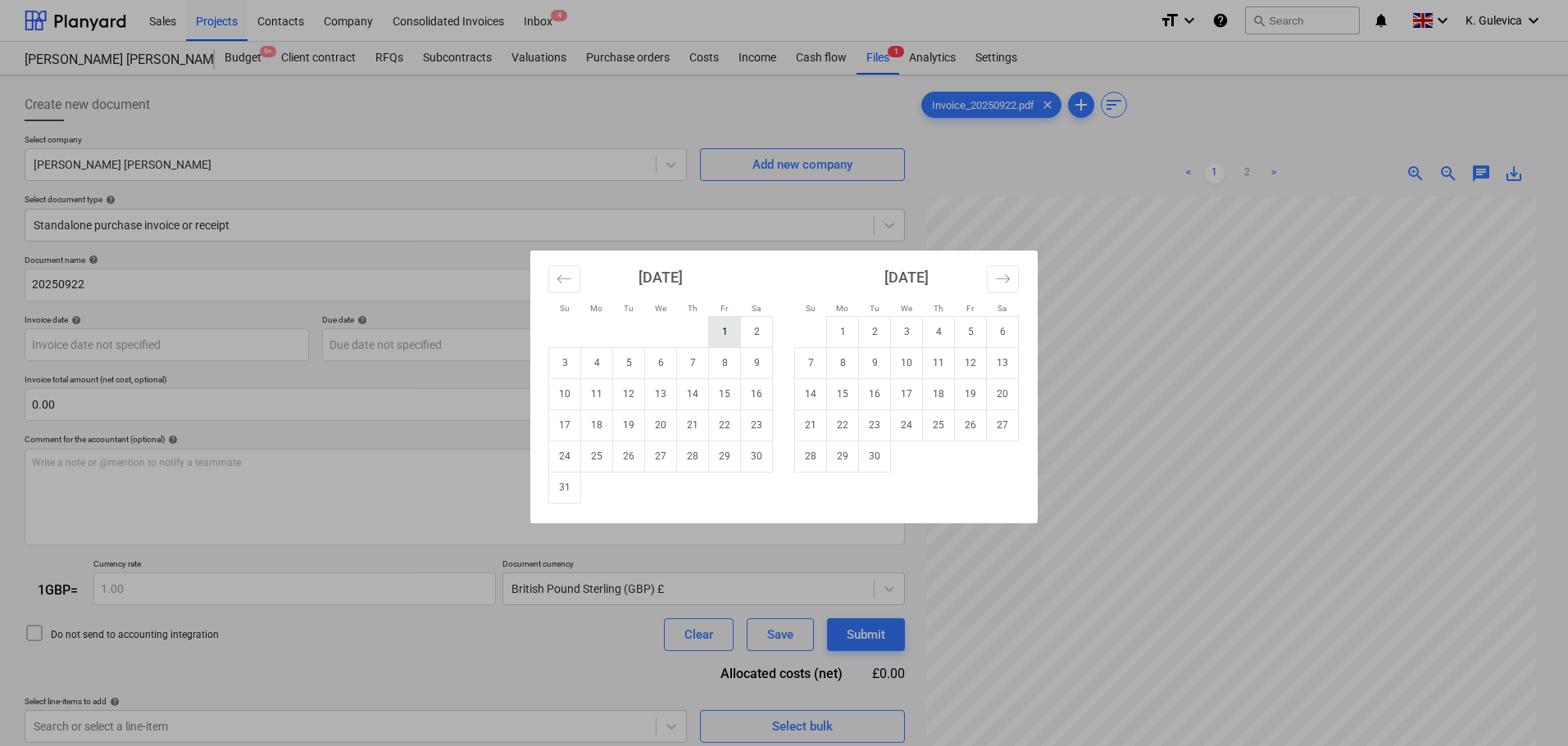
click at [726, 332] on td "1" at bounding box center [724, 332] width 32 height 31
type input "[DATE]"
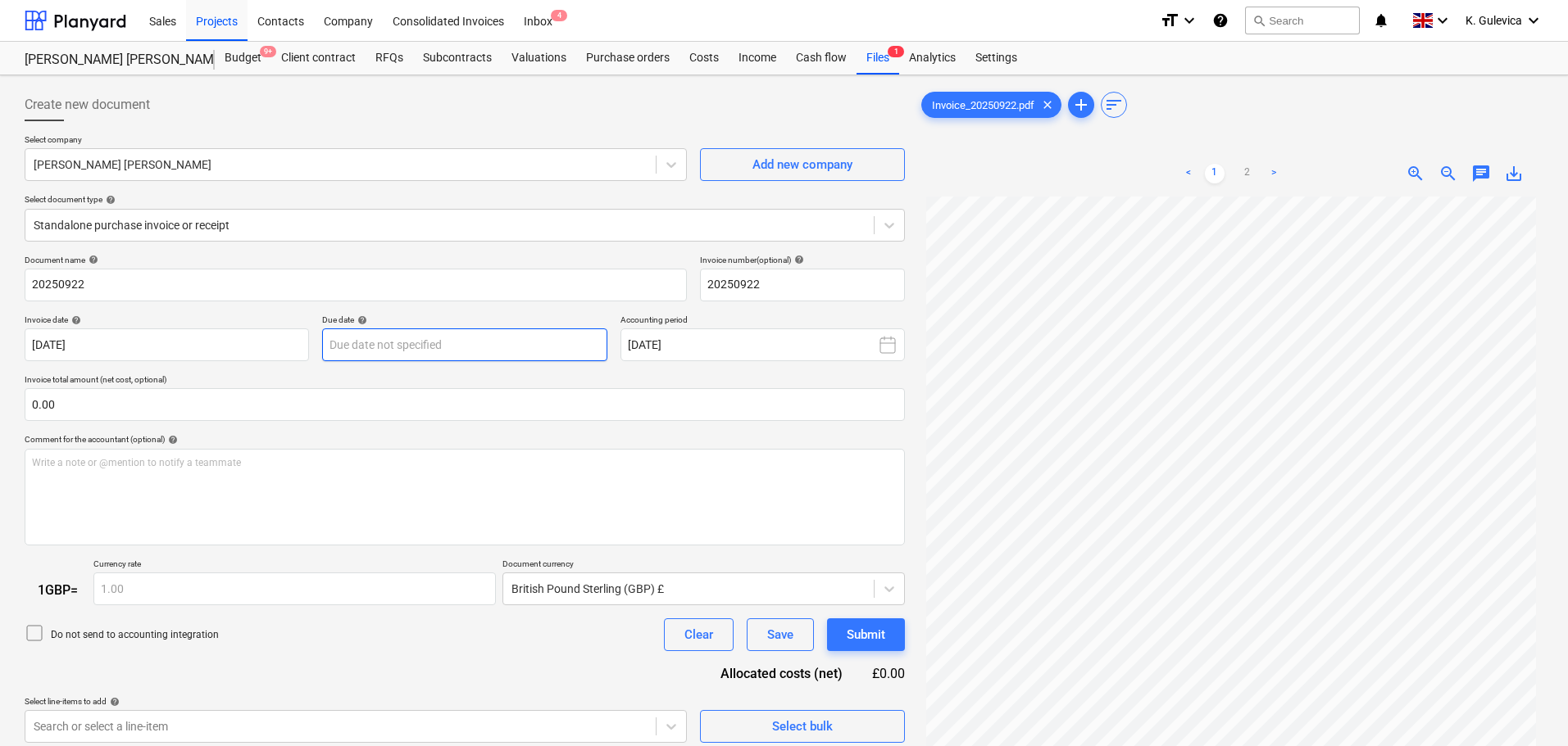
click at [523, 341] on body "Sales Projects Contacts Company Consolidated Invoices Inbox 4 format_size keybo…" at bounding box center [784, 373] width 1568 height 746
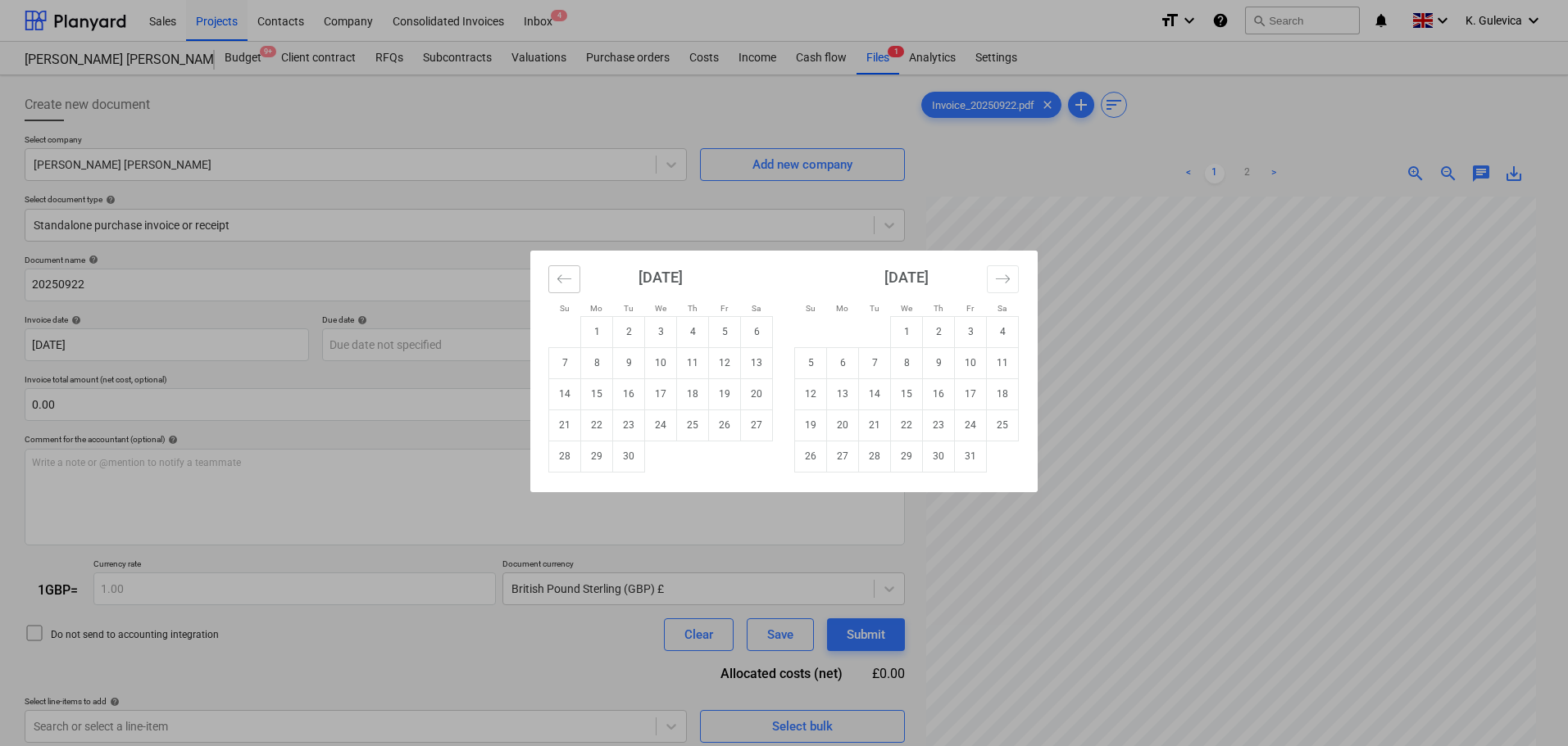
drag, startPoint x: 558, startPoint y: 280, endPoint x: 578, endPoint y: 285, distance: 20.6
click at [557, 280] on icon "Move backward to switch to the previous month." at bounding box center [564, 279] width 16 height 16
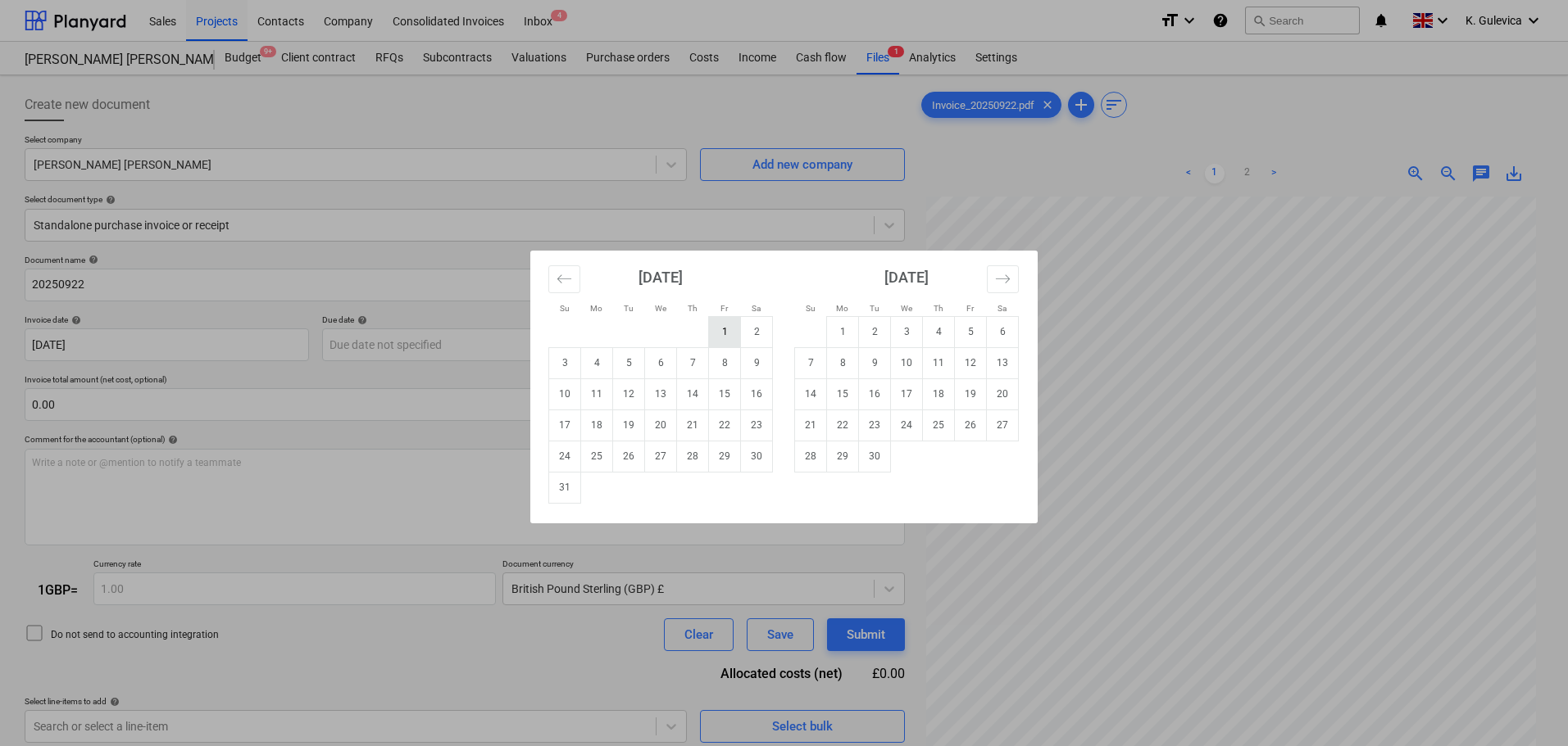
click at [724, 324] on td "1" at bounding box center [724, 332] width 32 height 31
type input "[DATE]"
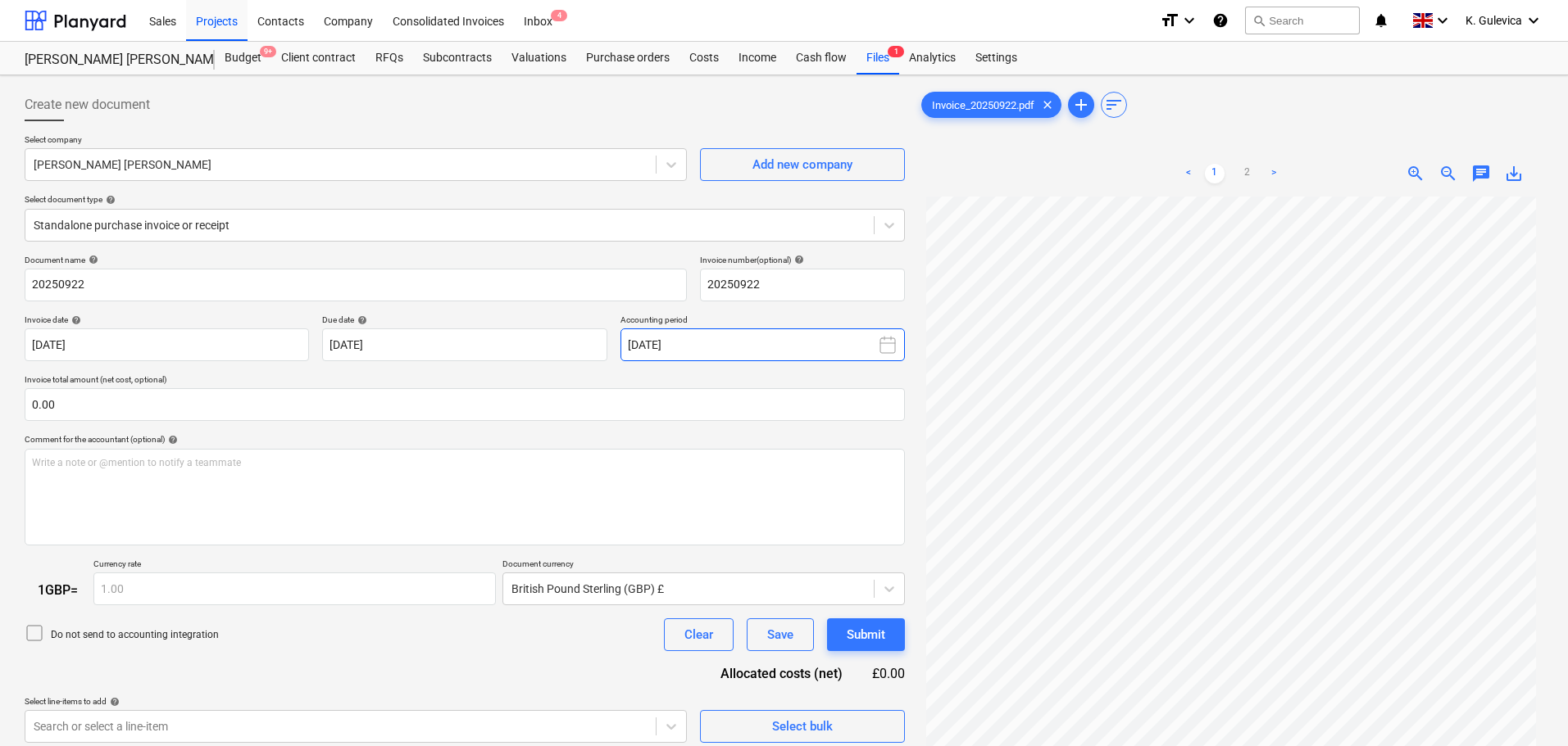
click at [775, 347] on button "[DATE]" at bounding box center [763, 346] width 284 height 33
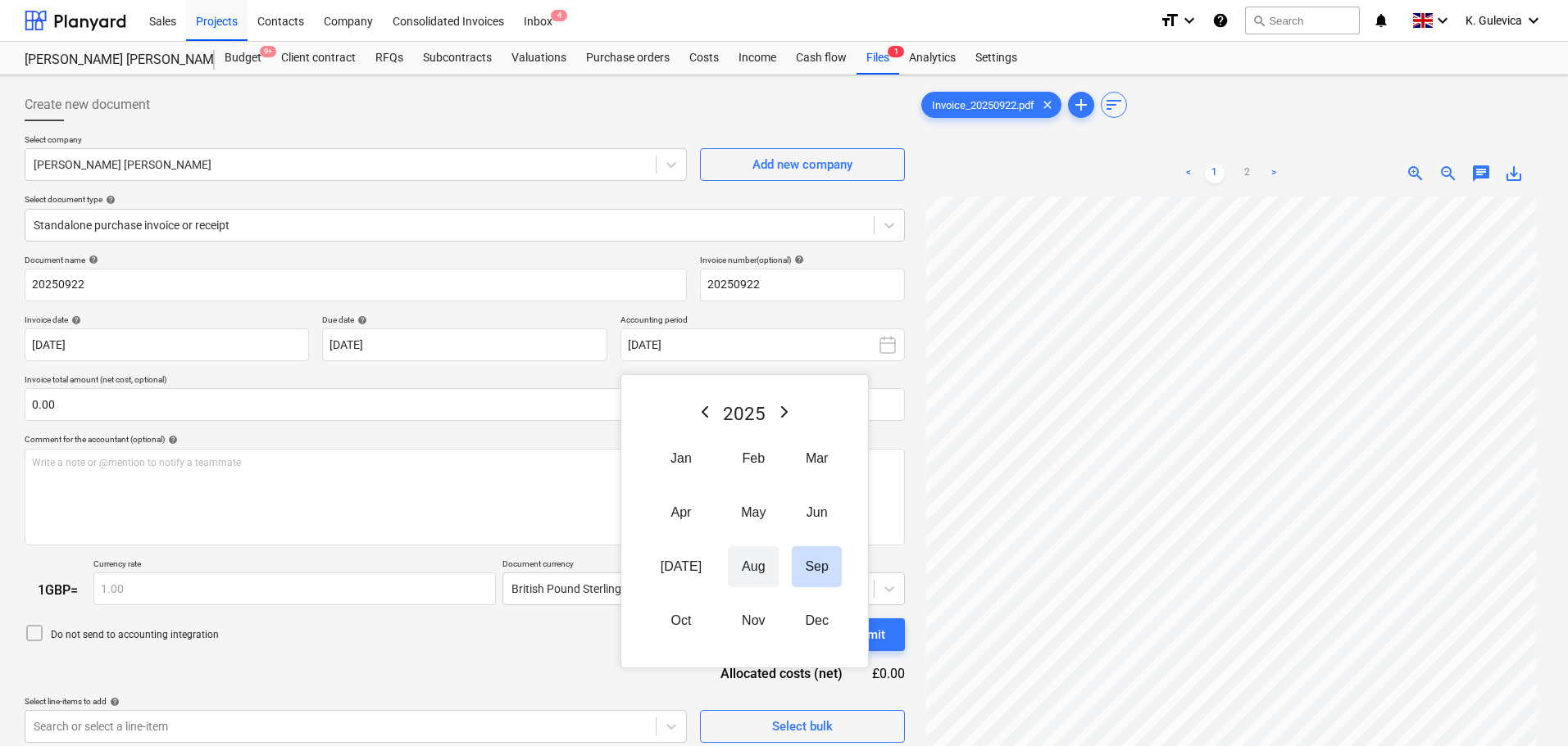
click at [728, 569] on button "Aug" at bounding box center [753, 566] width 50 height 41
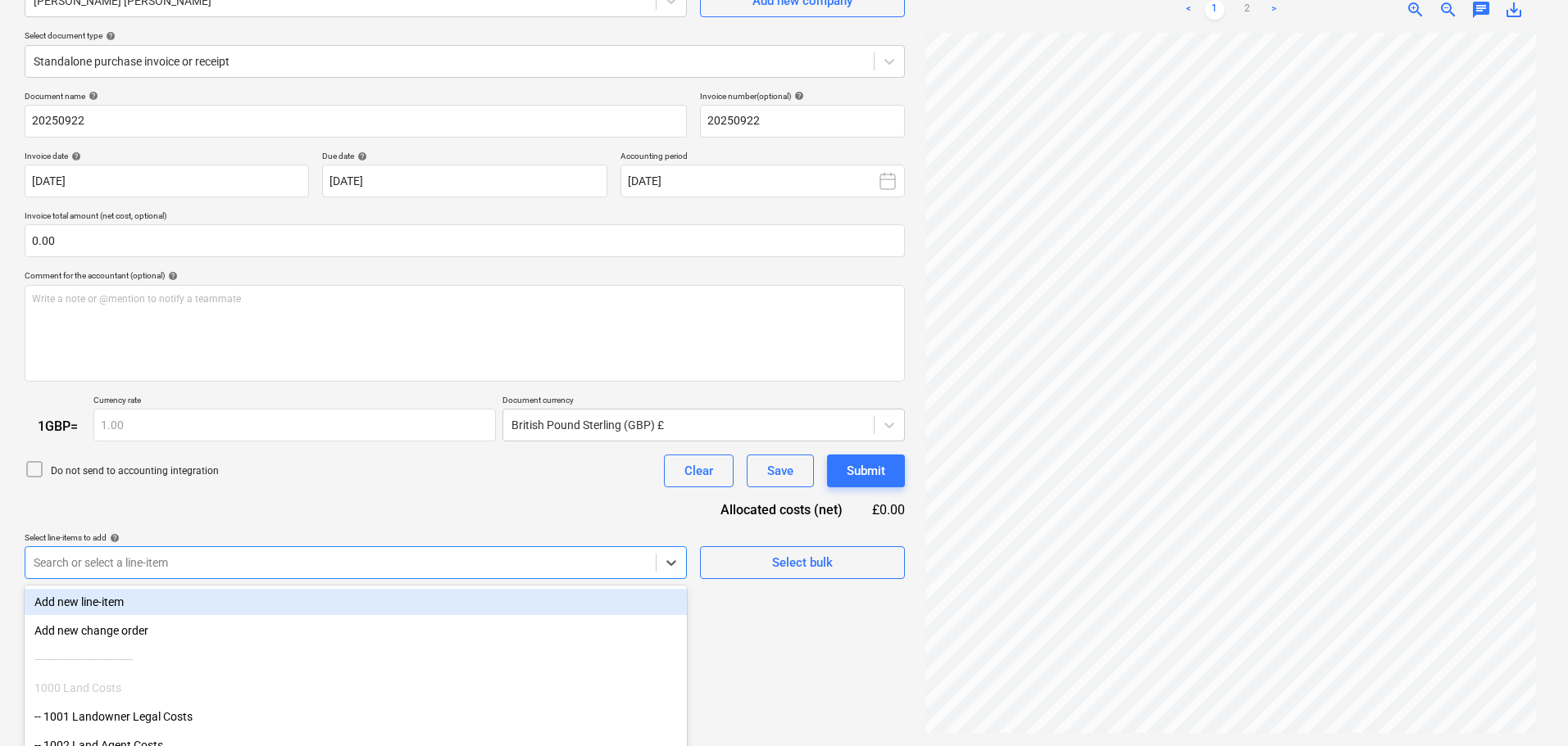
scroll to position [252, 0]
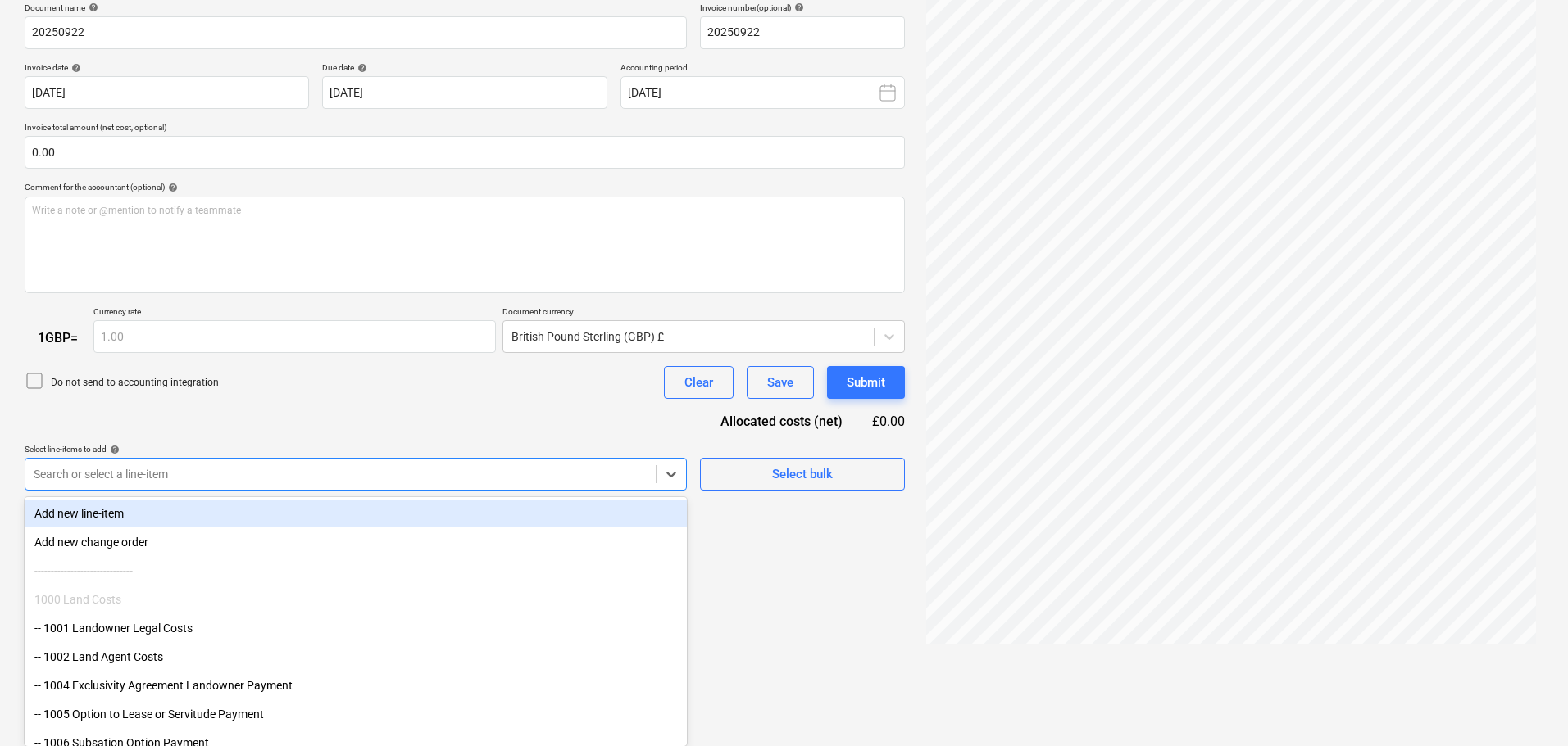
click at [488, 494] on body "Sales Projects Contacts Company Consolidated Invoices Inbox 4 format_size keybo…" at bounding box center [784, 121] width 1568 height 746
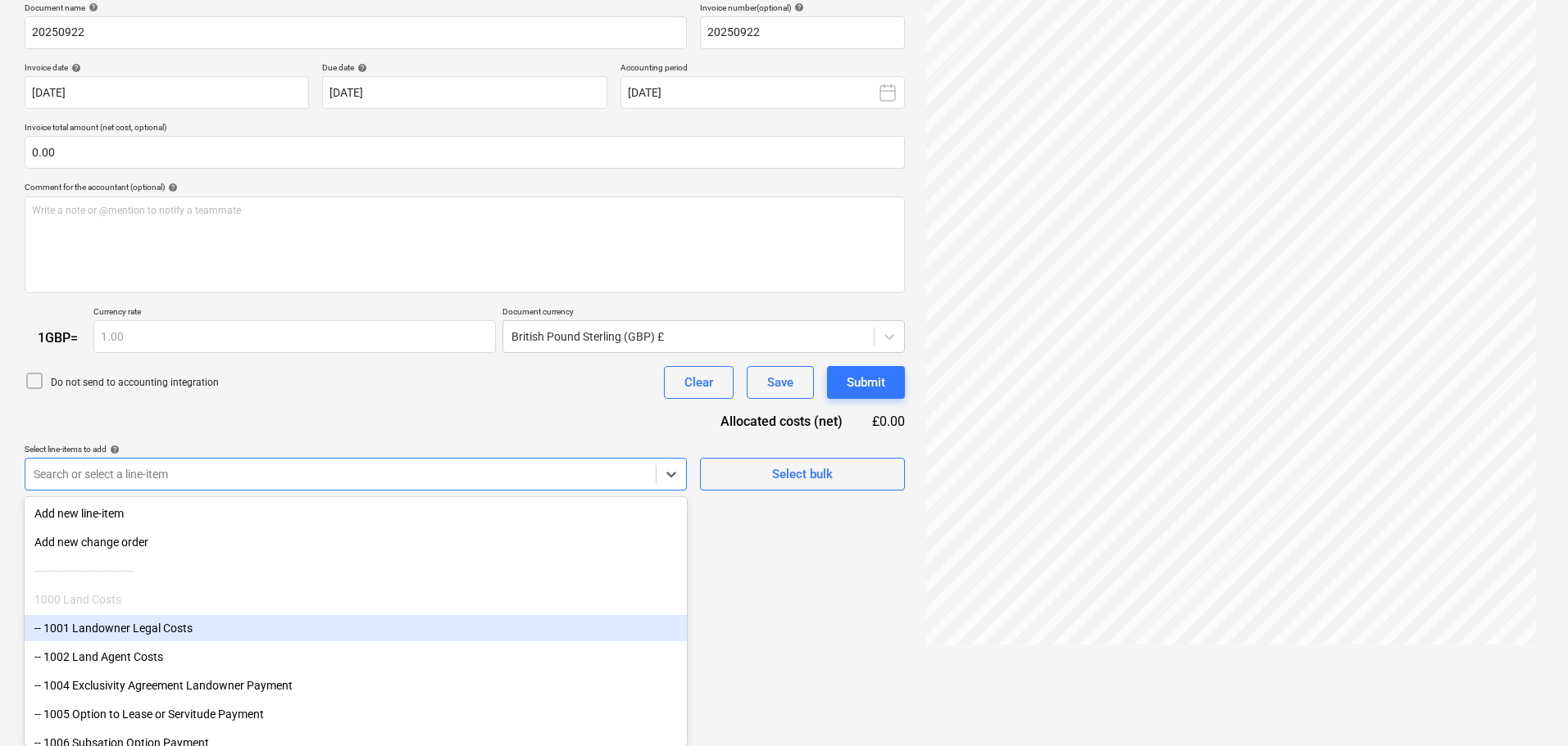
click at [141, 629] on div "-- 1001 Landowner Legal Costs" at bounding box center [356, 628] width 662 height 27
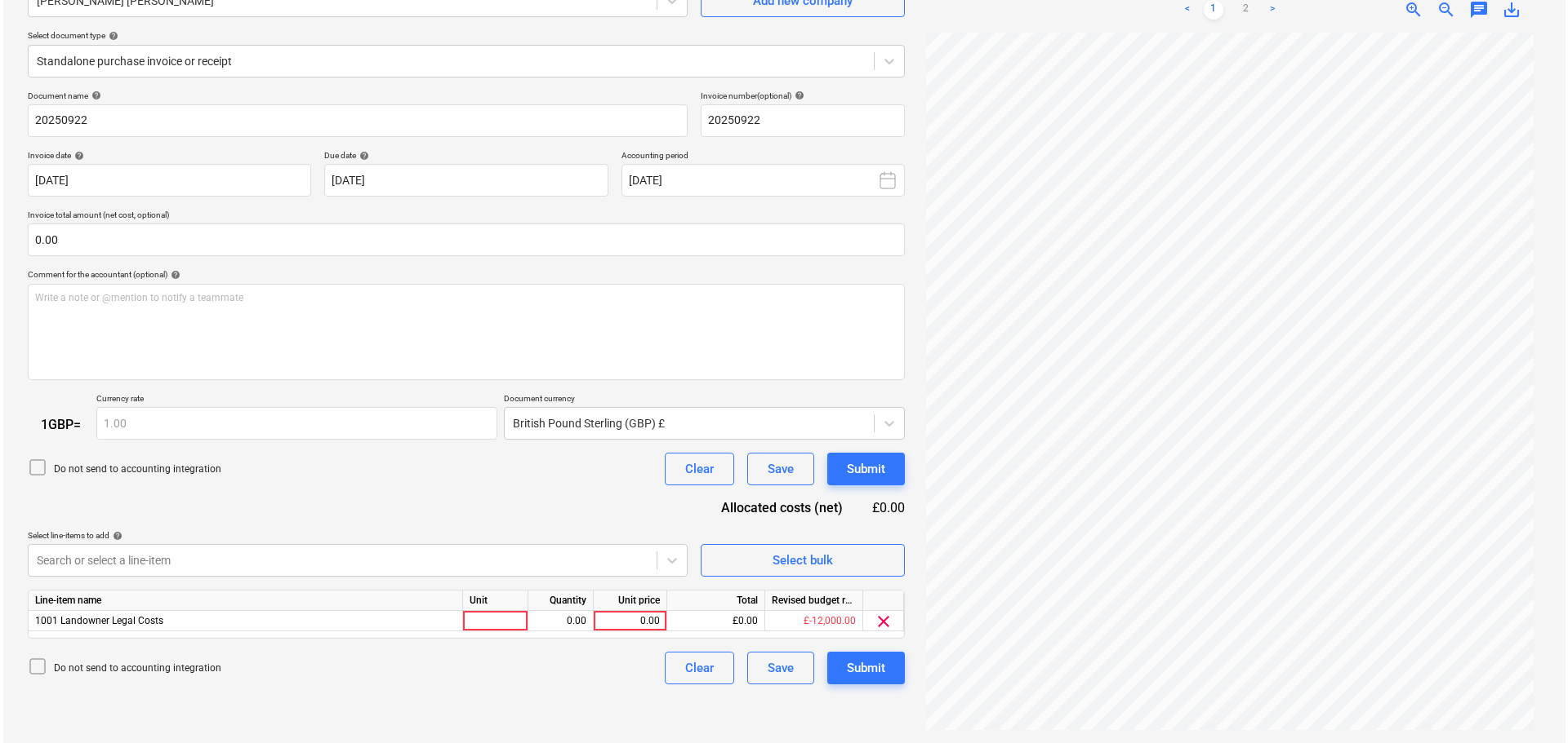
scroll to position [163, 0]
click at [316, 381] on div "Document name help 20250922 Invoice number (optional) help 20250922 Invoice dat…" at bounding box center [463, 388] width 877 height 595
click at [628, 620] on div "0.00" at bounding box center [626, 622] width 59 height 20
click at [636, 626] on div "0.00" at bounding box center [626, 622] width 59 height 20
type input "5006"
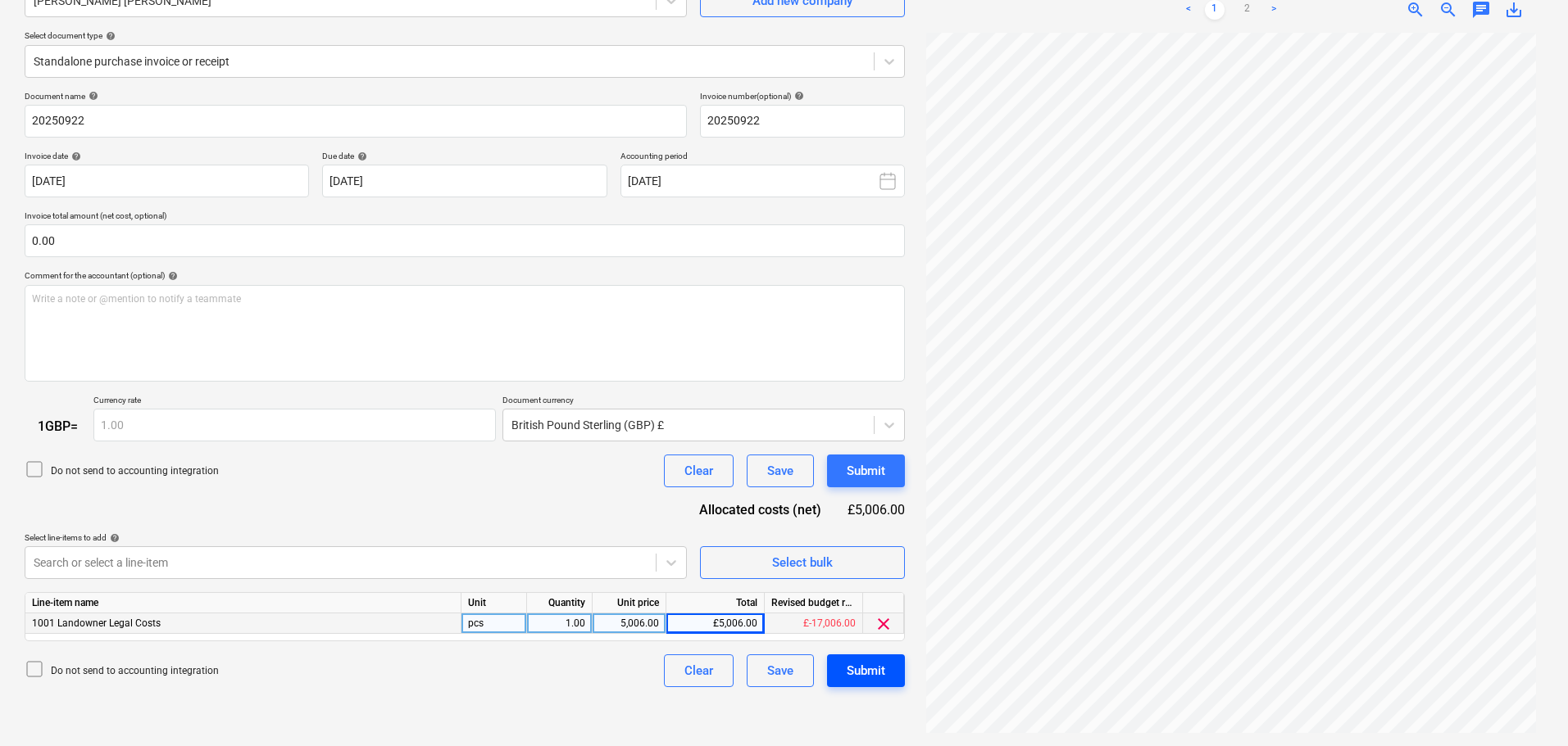
click at [852, 669] on div "Submit" at bounding box center [867, 671] width 39 height 21
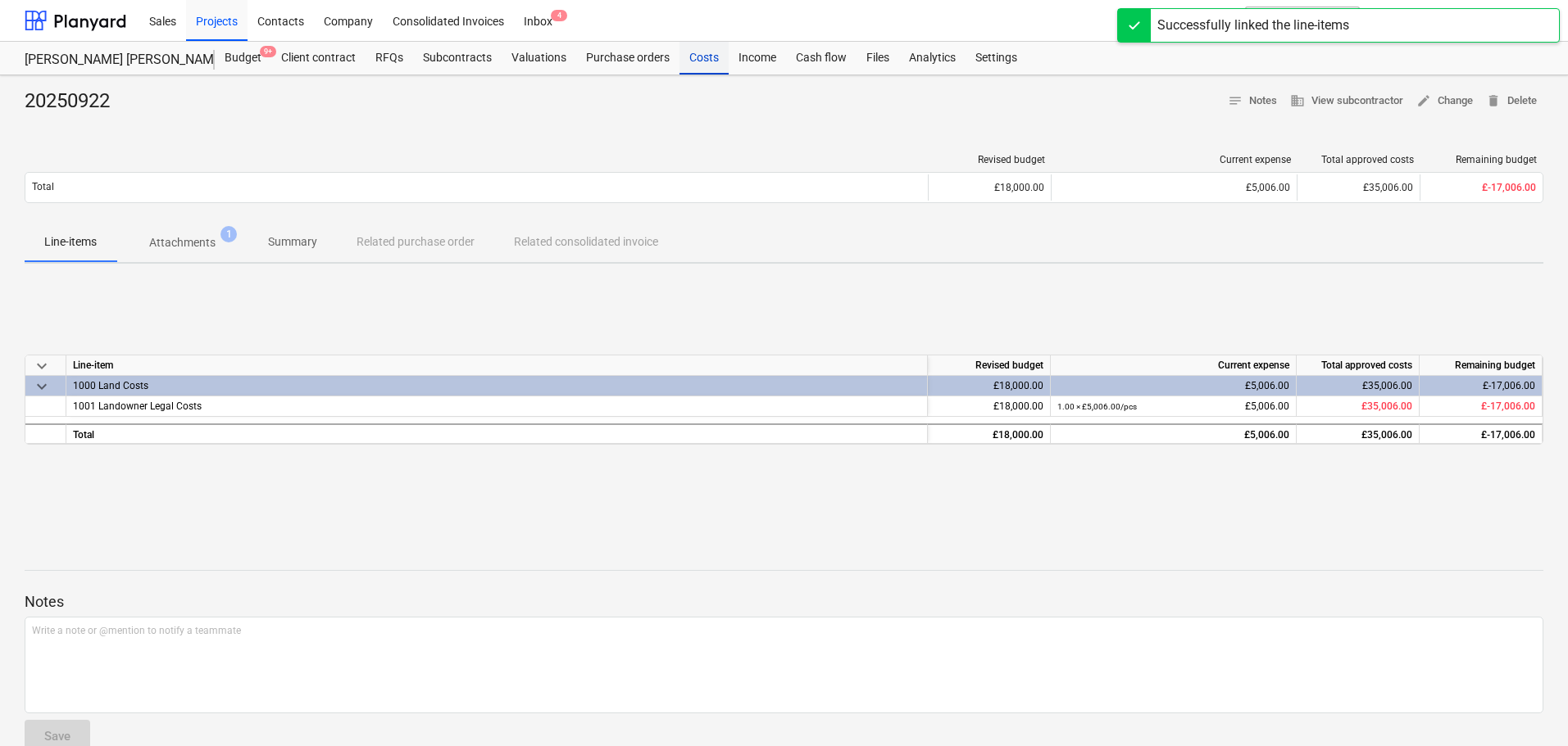
click at [693, 65] on div "Costs" at bounding box center [704, 59] width 50 height 33
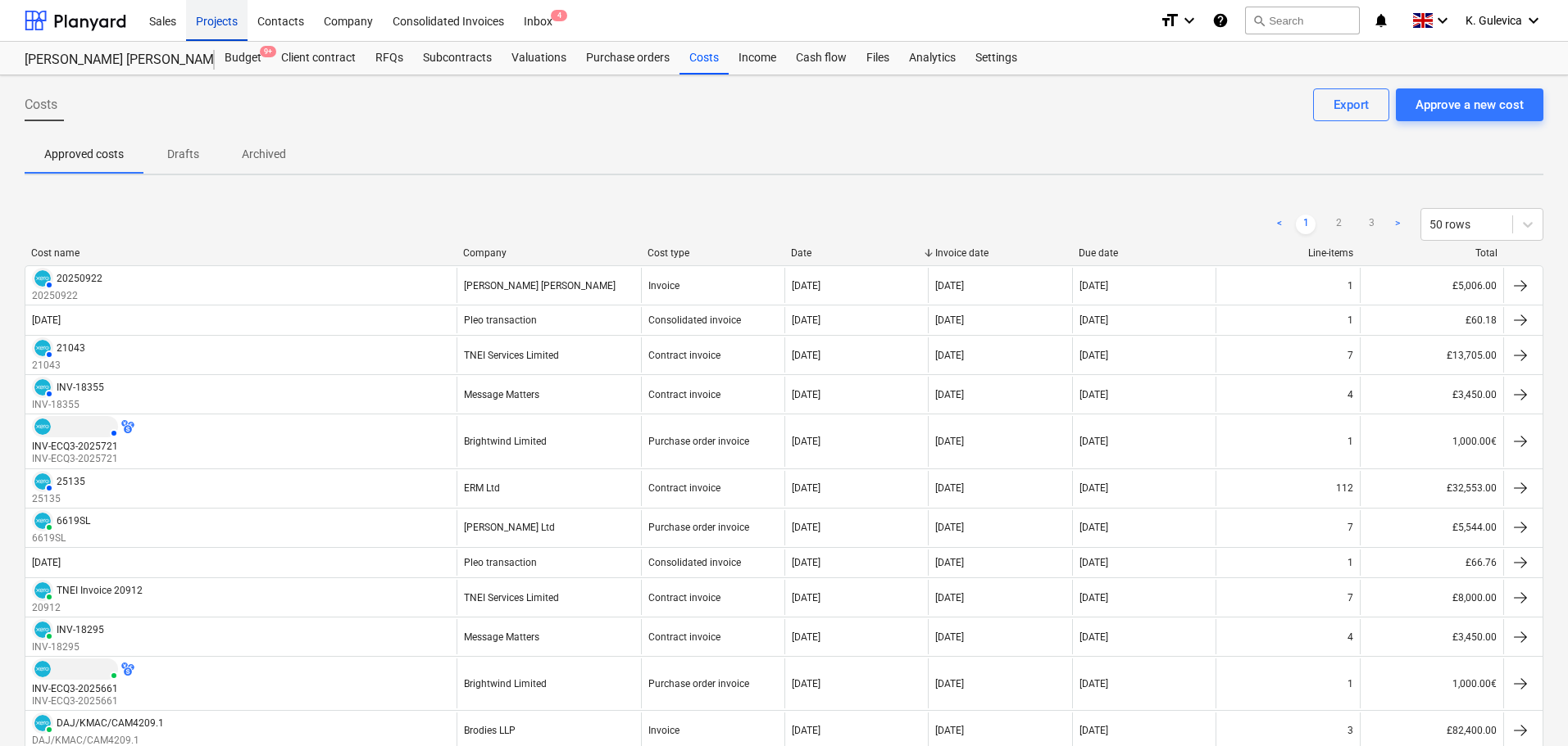
click at [209, 26] on div "Projects" at bounding box center [216, 20] width 61 height 42
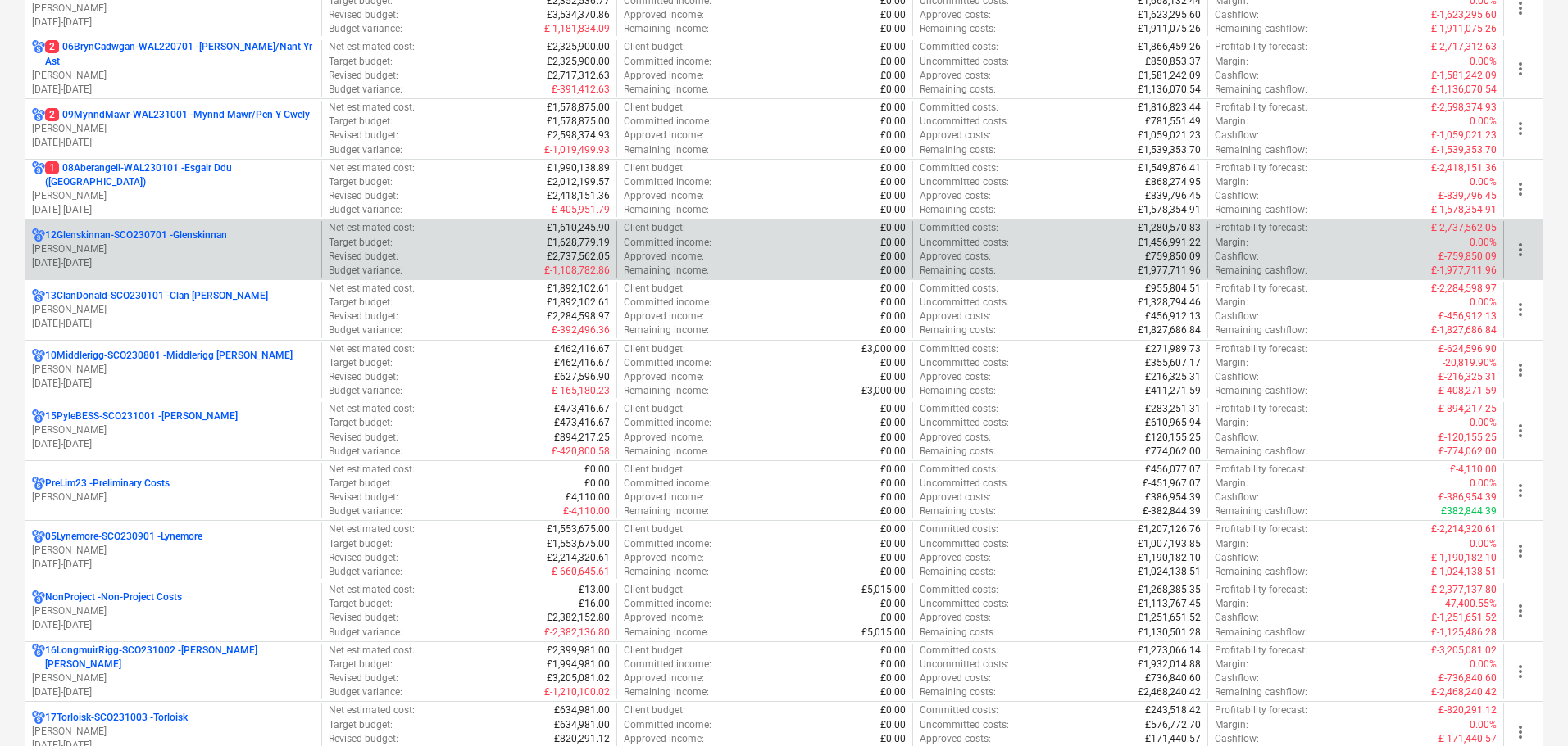
scroll to position [655, 0]
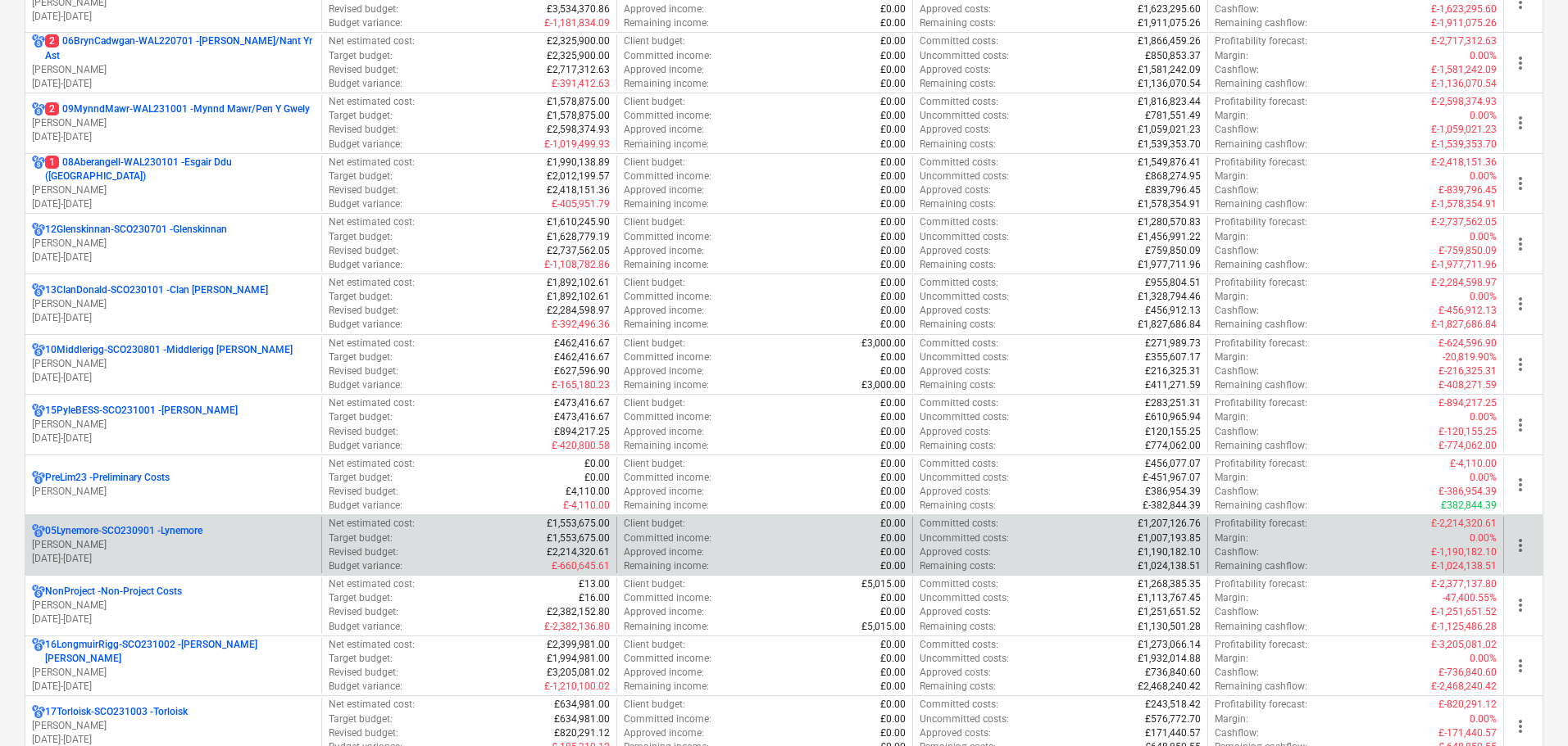
click at [150, 542] on p "[PERSON_NAME]" at bounding box center [173, 544] width 282 height 14
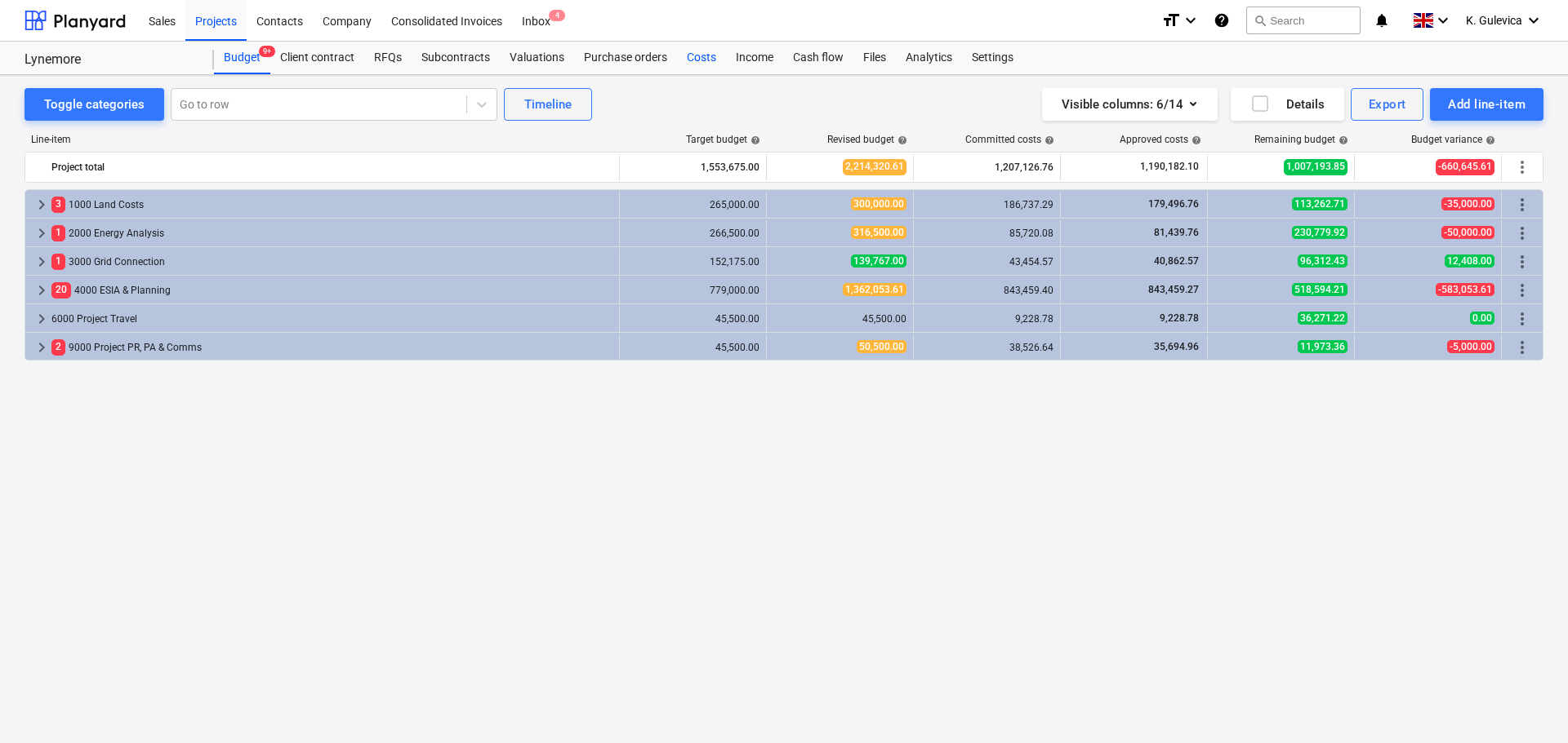
click at [696, 58] on div "Costs" at bounding box center [701, 58] width 49 height 33
